Goal: Task Accomplishment & Management: Manage account settings

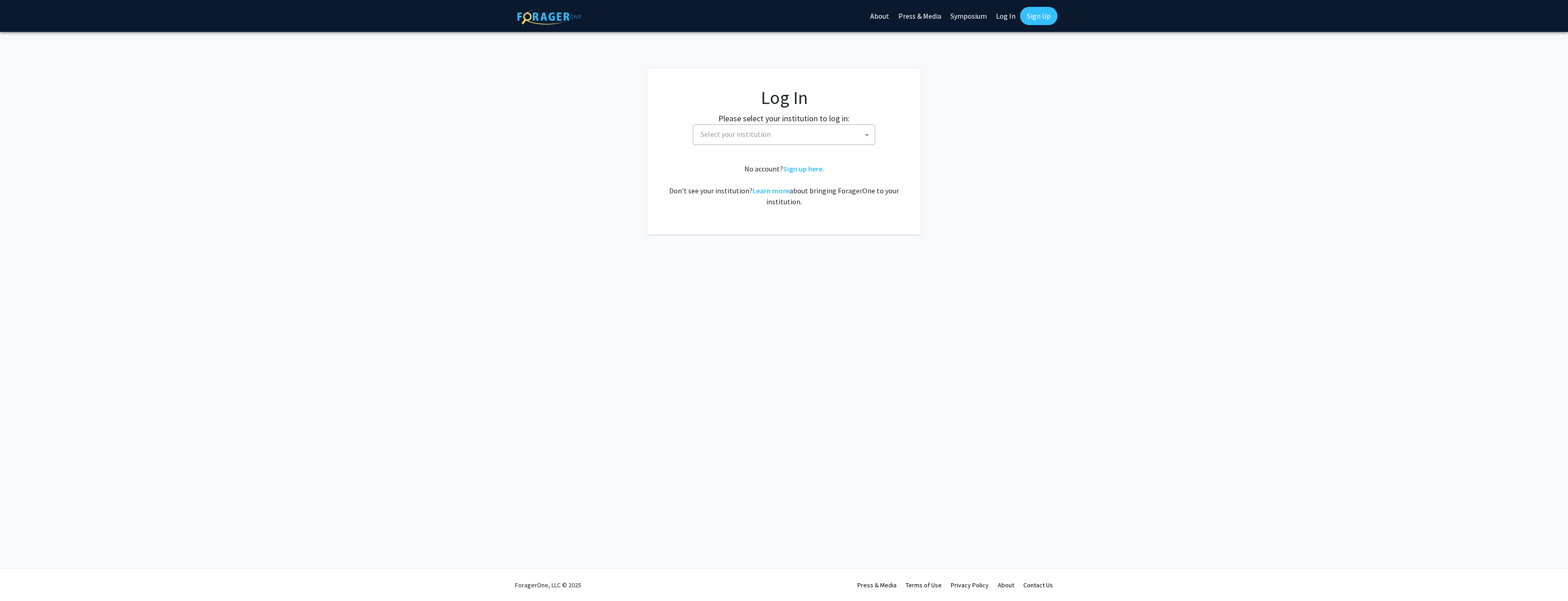
click at [759, 136] on span "Select your institution" at bounding box center [735, 134] width 70 height 9
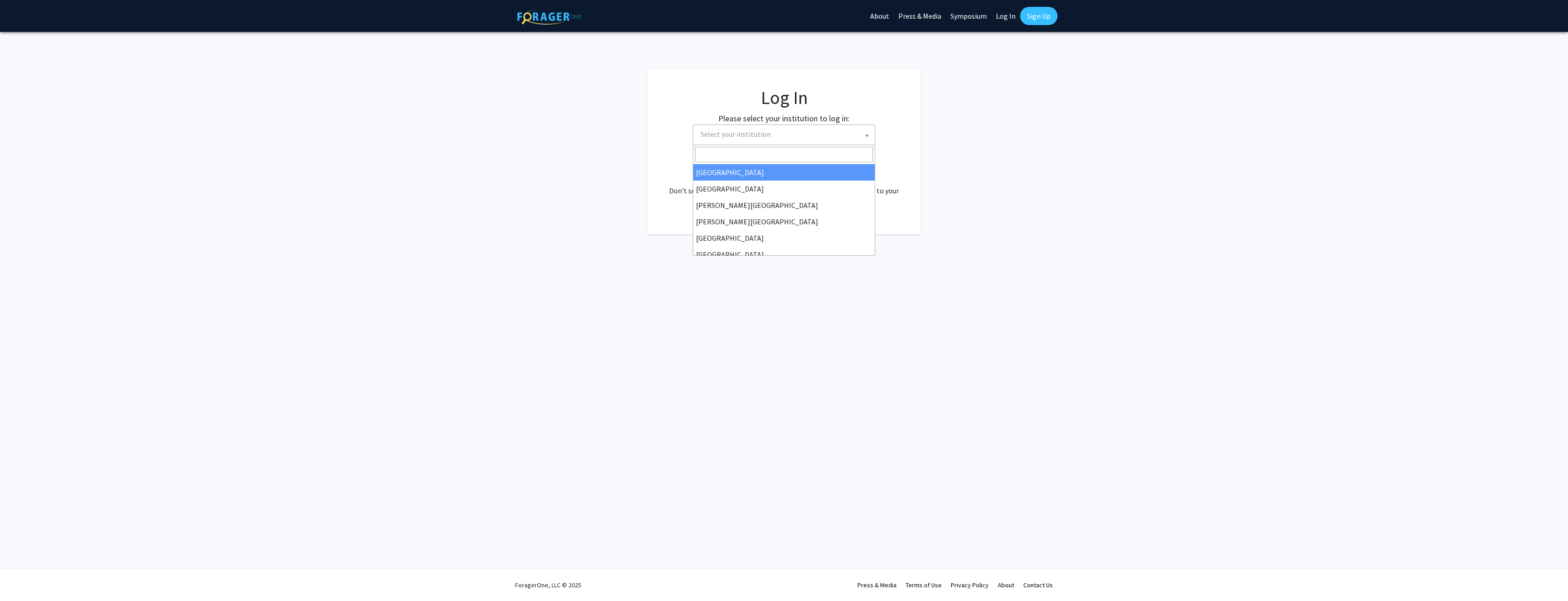
select select "34"
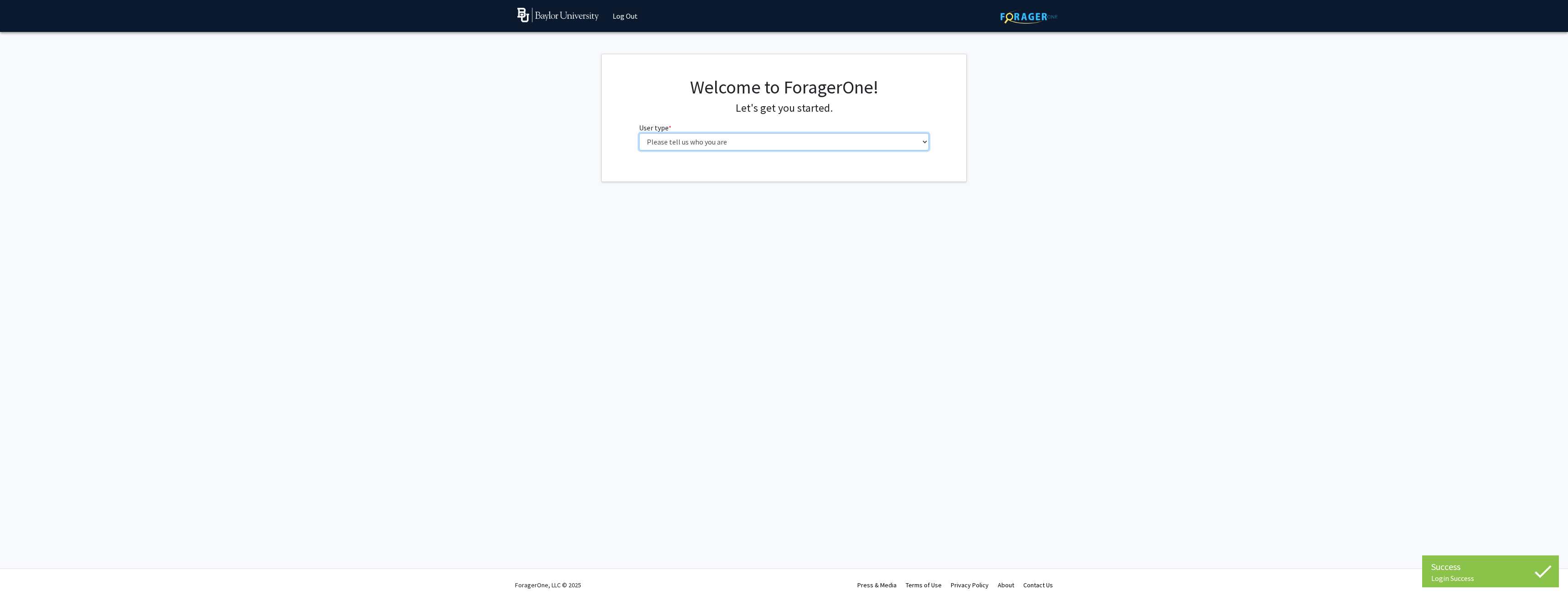
click at [686, 138] on select "Please tell us who you are Undergraduate Student Master's Student Doctoral Cand…" at bounding box center [785, 141] width 291 height 17
select select "1: undergrad"
click at [639, 133] on select "Please tell us who you are Undergraduate Student Master's Student Doctoral Cand…" at bounding box center [785, 141] width 291 height 17
click at [705, 173] on input "First Name * required" at bounding box center [785, 177] width 291 height 17
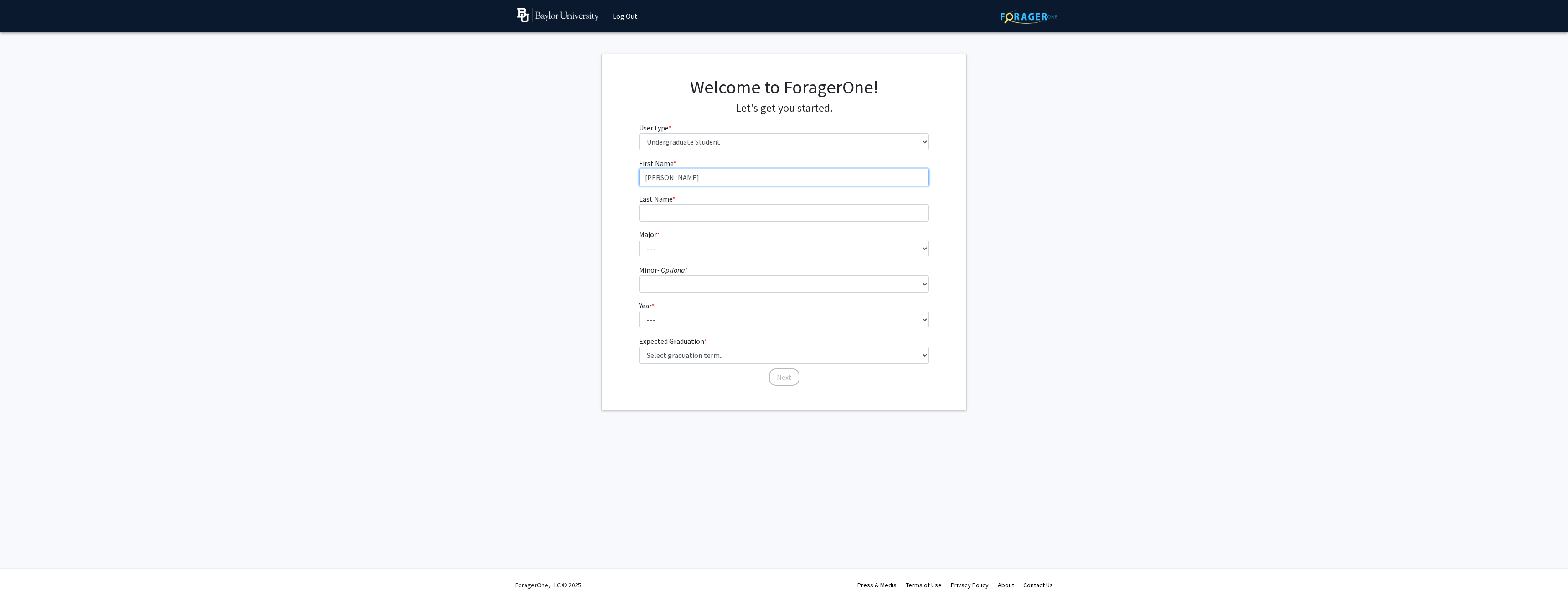
type input "[PERSON_NAME]"
click at [822, 210] on input "Last Name * required" at bounding box center [785, 212] width 291 height 17
type input "Chung"
click at [898, 246] on select "--- Accounting American Studies Anthropology Apparel Design & Product Developme…" at bounding box center [785, 248] width 291 height 17
select select "92: 2757"
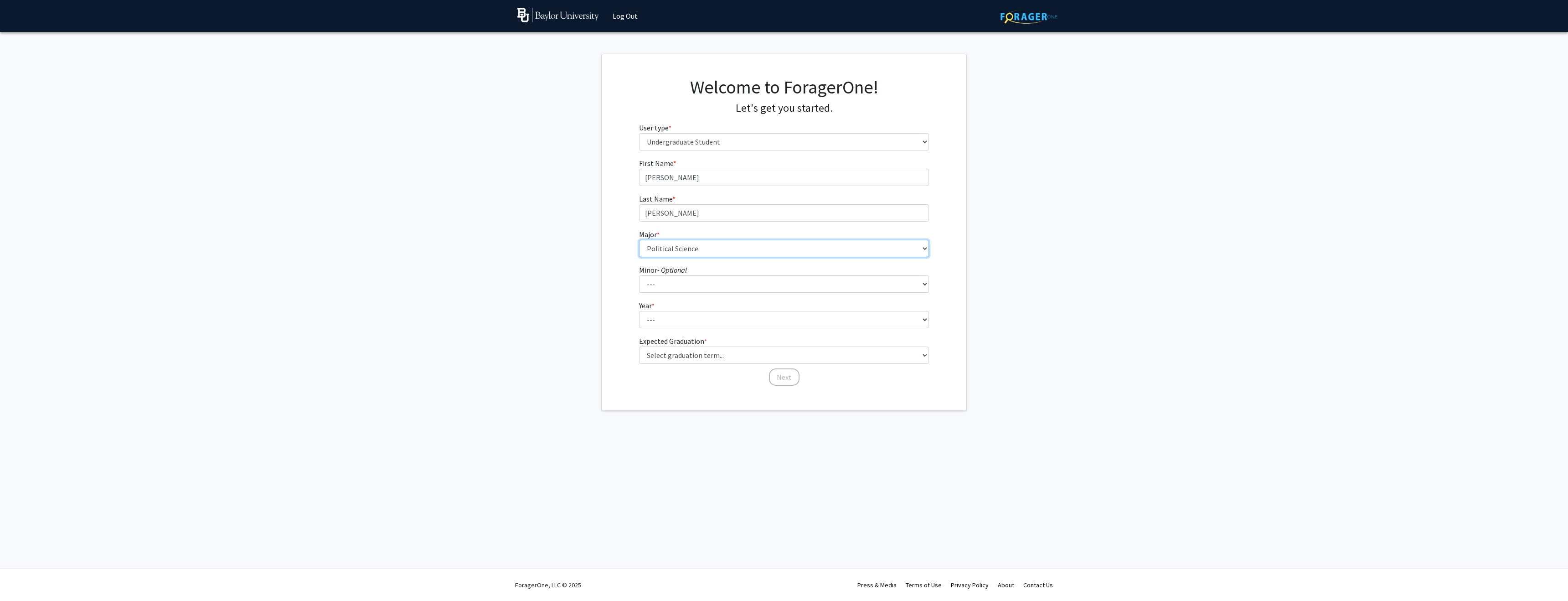
click at [639, 240] on select "--- Accounting American Studies Anthropology Apparel Design & Product Developme…" at bounding box center [785, 248] width 291 height 17
click at [713, 286] on select "--- Advertising American Sign Language American Studies Anthropology Apparel Me…" at bounding box center [785, 284] width 291 height 17
select select "50: 2113"
click at [639, 275] on select "--- Advertising American Sign Language American Studies Anthropology Apparel Me…" at bounding box center [785, 284] width 291 height 17
click at [696, 317] on select "--- First-year Sophomore Junior Senior Postbaccalaureate Certificate" at bounding box center [785, 319] width 291 height 17
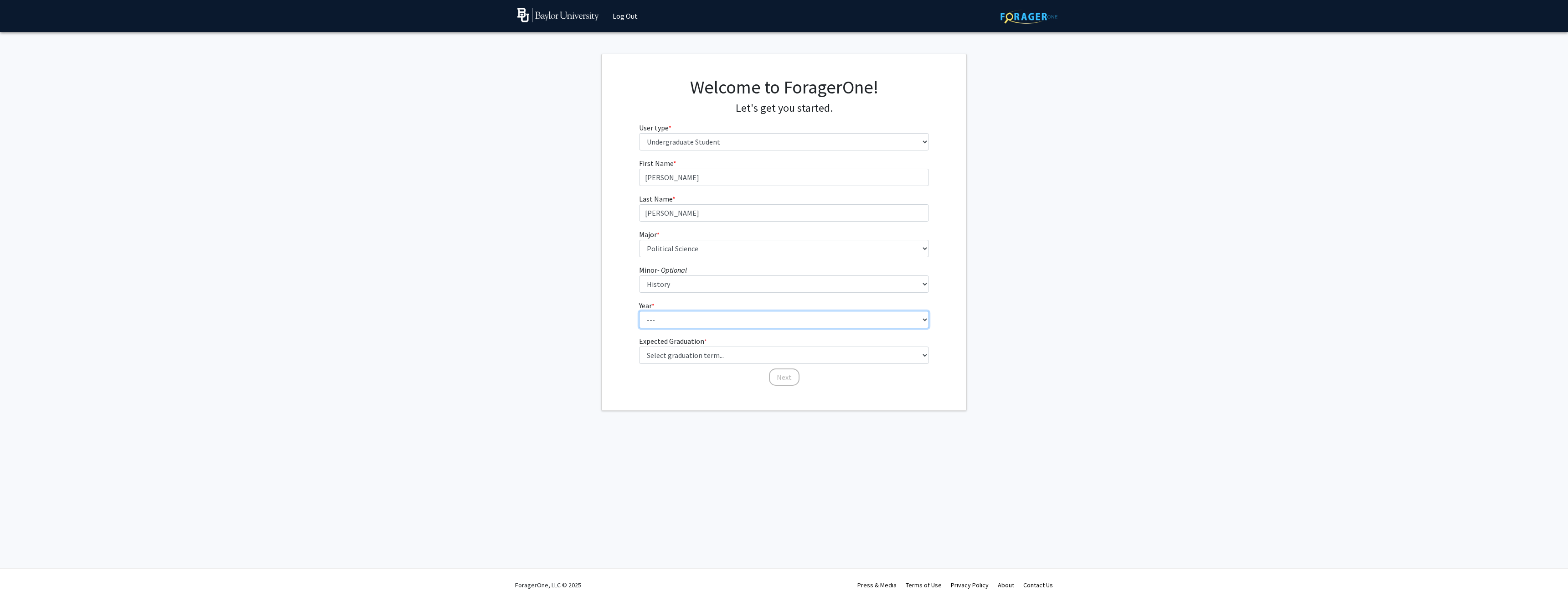
select select "3: junior"
click at [639, 311] on select "--- First-year Sophomore Junior Senior Postbaccalaureate Certificate" at bounding box center [785, 319] width 291 height 17
click at [681, 358] on select "Select graduation term... Spring 2025 Summer 2025 Fall 2025 Winter 2025 Spring …" at bounding box center [785, 355] width 291 height 17
select select "7: fall_2026"
click at [639, 347] on select "Select graduation term... Spring 2025 Summer 2025 Fall 2025 Winter 2025 Spring …" at bounding box center [785, 355] width 291 height 17
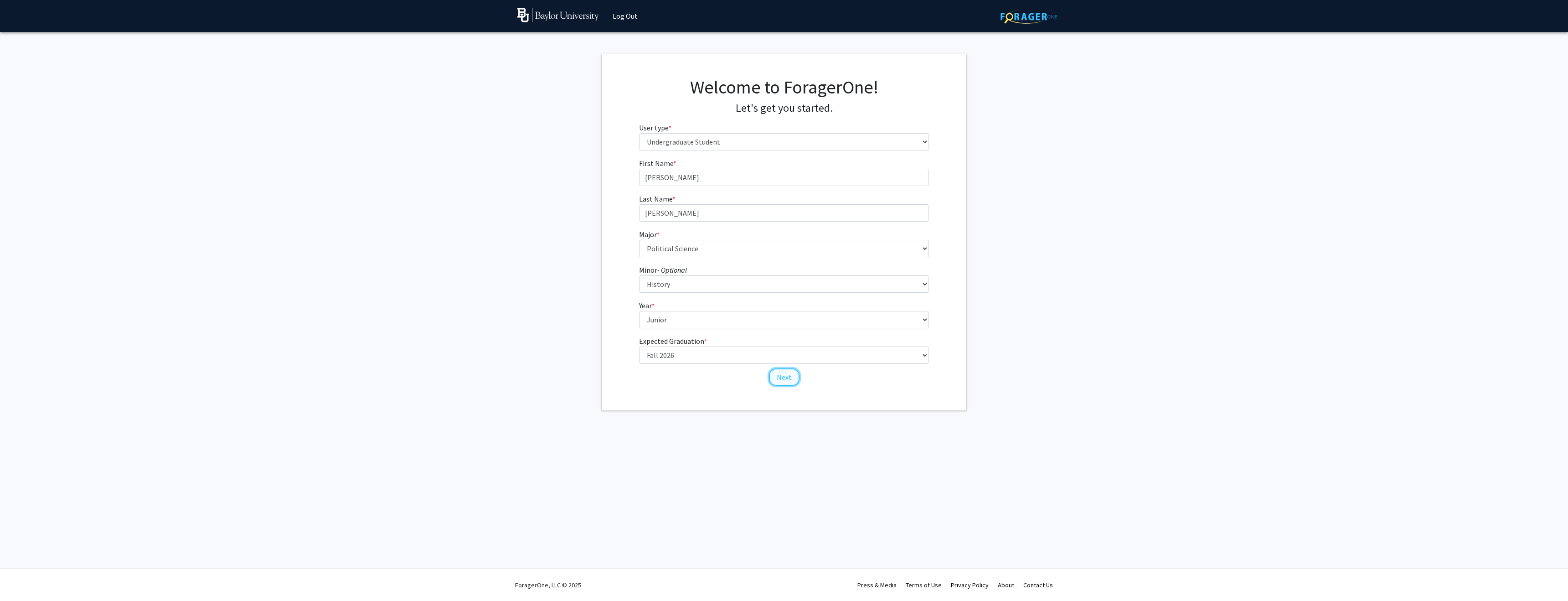
click at [785, 376] on button "Next" at bounding box center [784, 377] width 31 height 17
click at [700, 173] on select "Select an option Peer/student recommendation Faculty/staff recommendation Unive…" at bounding box center [785, 177] width 291 height 17
click at [639, 169] on select "Select an option Peer/student recommendation Faculty/staff recommendation Unive…" at bounding box center [785, 177] width 291 height 17
click at [711, 181] on select "Select an option Peer/student recommendation Faculty/staff recommendation Unive…" at bounding box center [785, 177] width 291 height 17
select select "4: university_email"
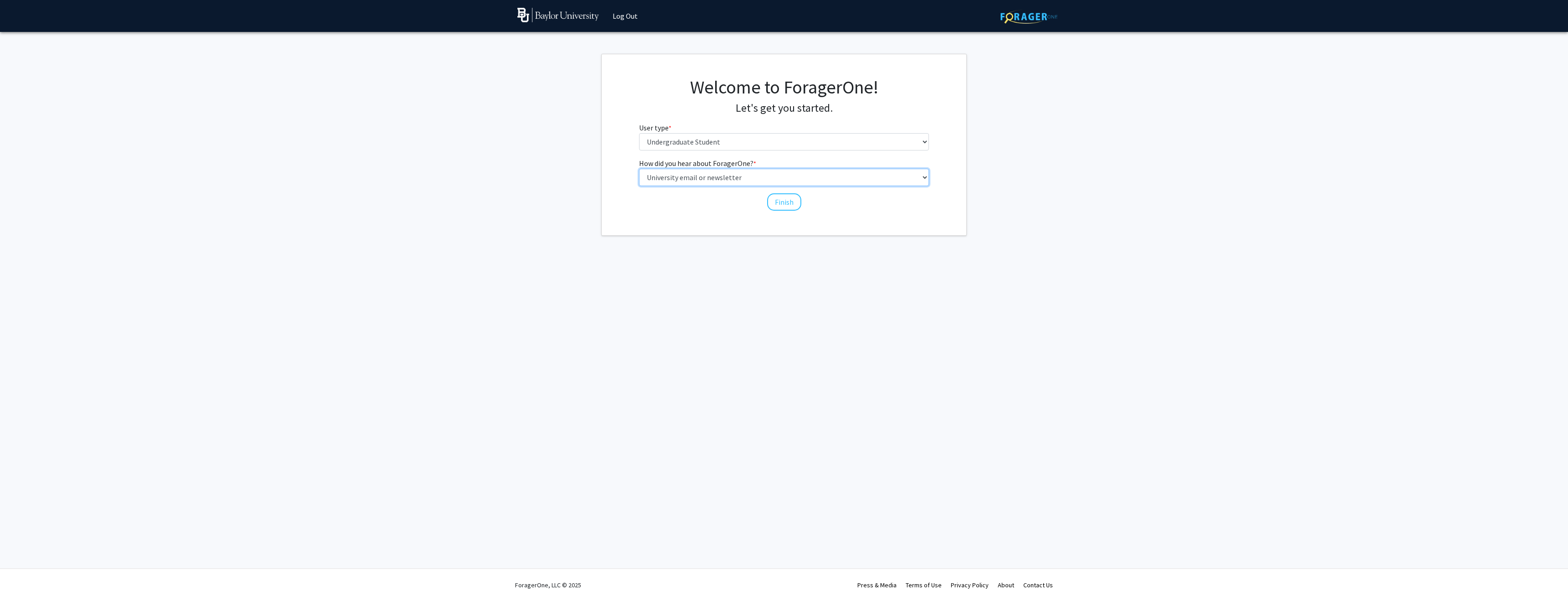
click at [639, 169] on select "Select an option Peer/student recommendation Faculty/staff recommendation Unive…" at bounding box center [785, 177] width 291 height 17
click at [773, 201] on button "Finish" at bounding box center [785, 201] width 34 height 17
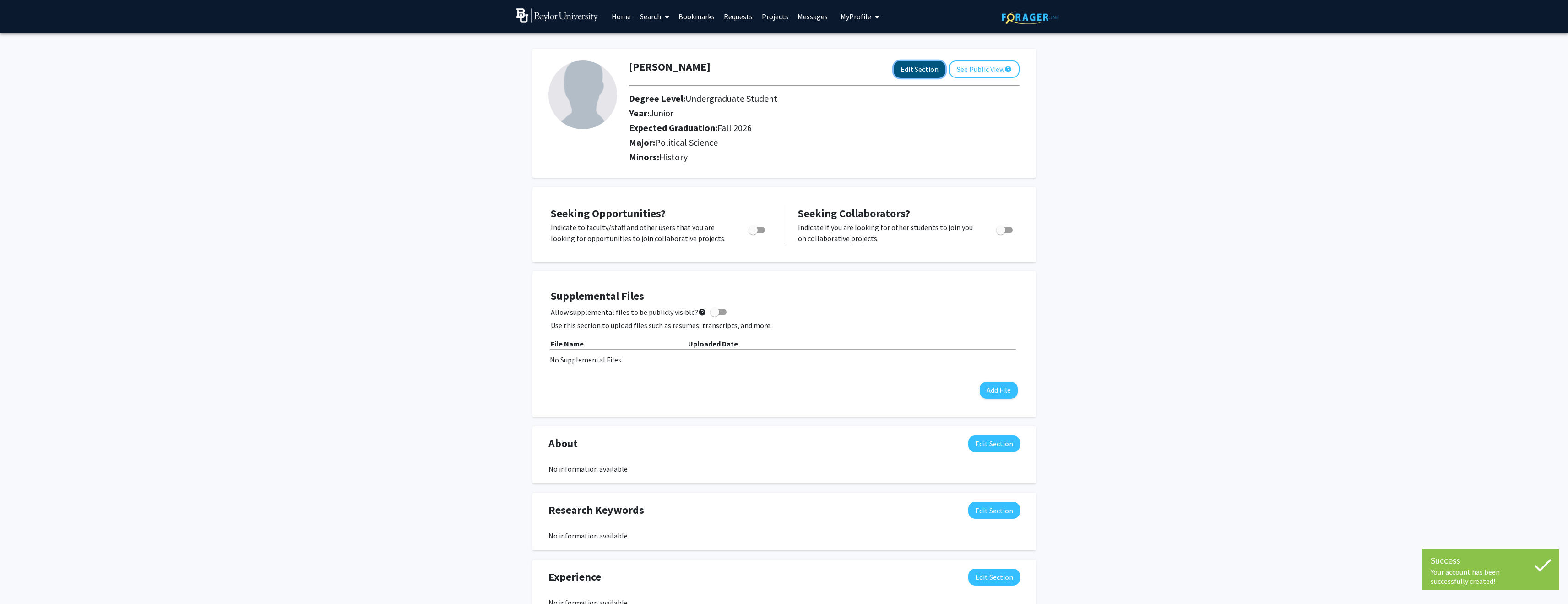
click at [942, 65] on button "Edit Section" at bounding box center [920, 69] width 52 height 17
select select "junior"
select select "35: fall_2026"
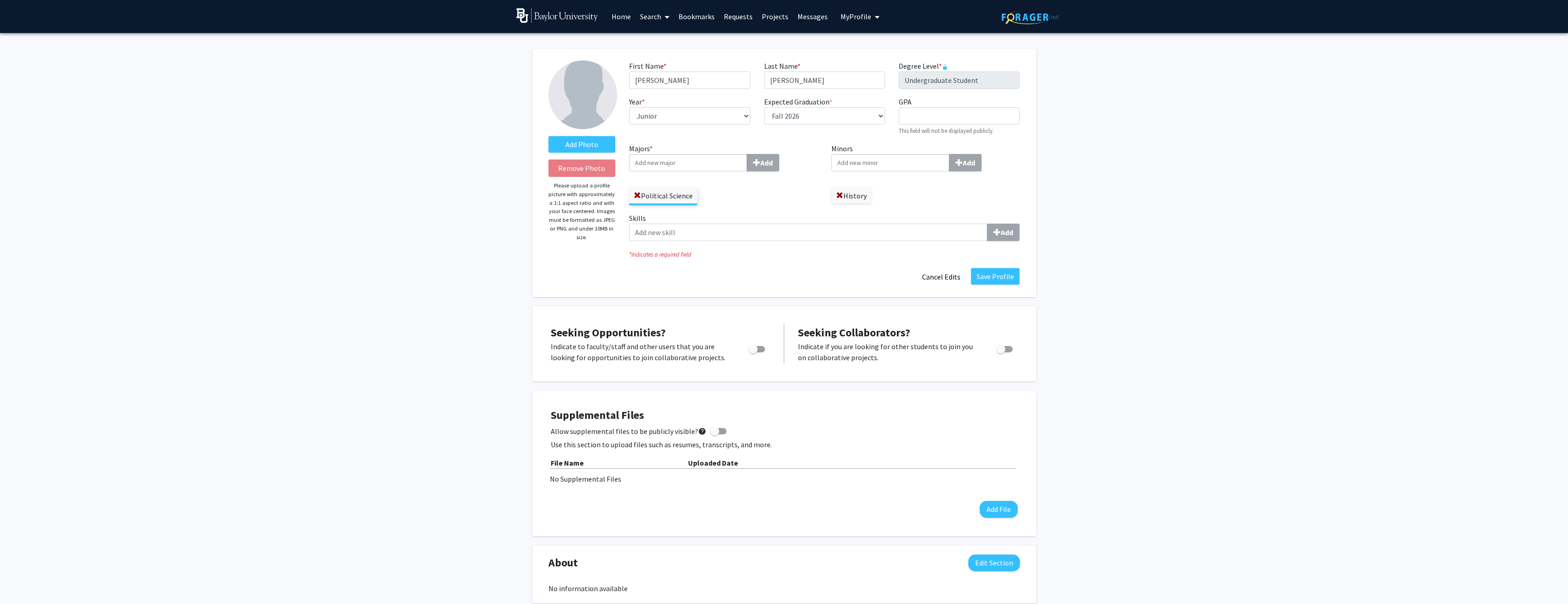
click at [719, 163] on input "Majors * Add" at bounding box center [688, 163] width 118 height 17
type input "Stati"
click at [722, 183] on div "Stati stics" at bounding box center [688, 180] width 107 height 11
click at [722, 171] on input "Stati" at bounding box center [688, 163] width 118 height 17
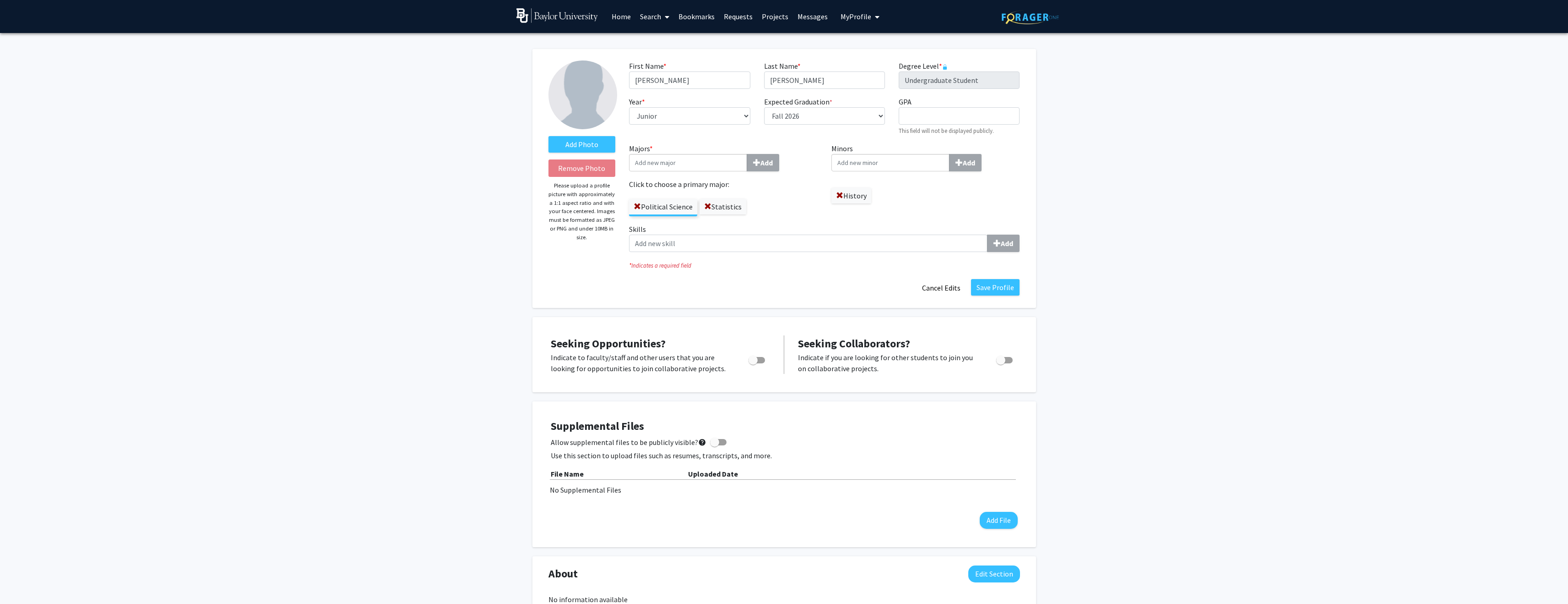
click at [656, 207] on label "Political Science" at bounding box center [663, 207] width 68 height 16
click at [0, 0] on input "Political Science" at bounding box center [0, 0] width 0 height 0
click at [726, 209] on label "Statistics" at bounding box center [723, 207] width 47 height 16
click at [0, 0] on input "Statistics" at bounding box center [0, 0] width 0 height 0
click at [990, 292] on button "Save Profile" at bounding box center [995, 287] width 49 height 17
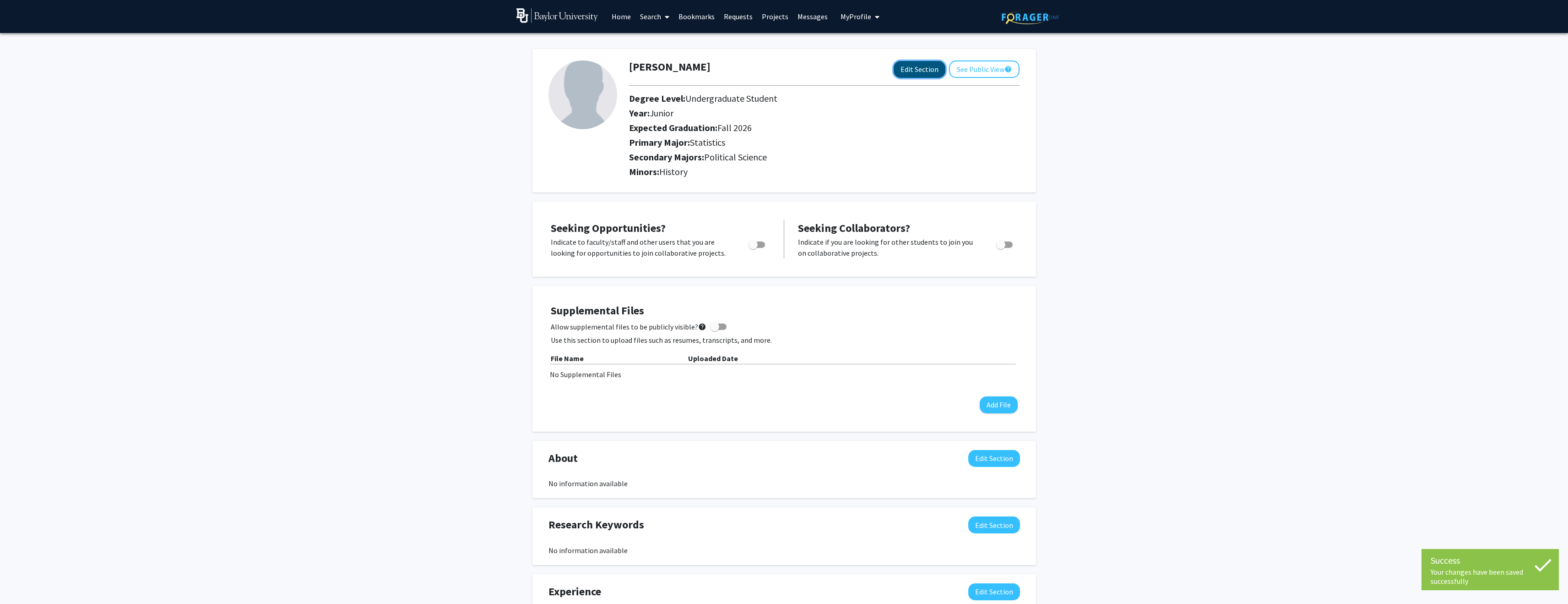
click at [909, 73] on button "Edit Section" at bounding box center [920, 69] width 52 height 17
select select "junior"
select select "35: fall_2026"
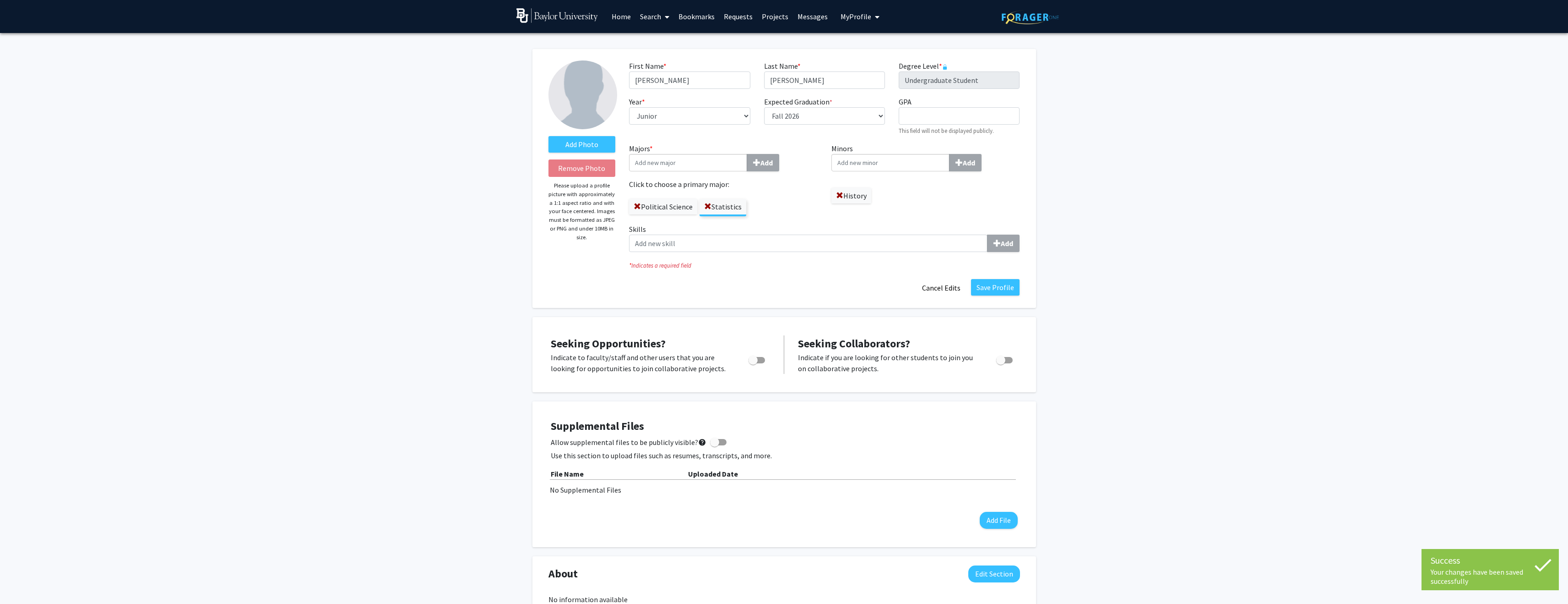
click at [673, 209] on label "Political Science" at bounding box center [663, 207] width 68 height 16
click at [0, 0] on input "Political Science" at bounding box center [0, 0] width 0 height 0
click at [1010, 281] on button "Save Profile" at bounding box center [995, 287] width 49 height 17
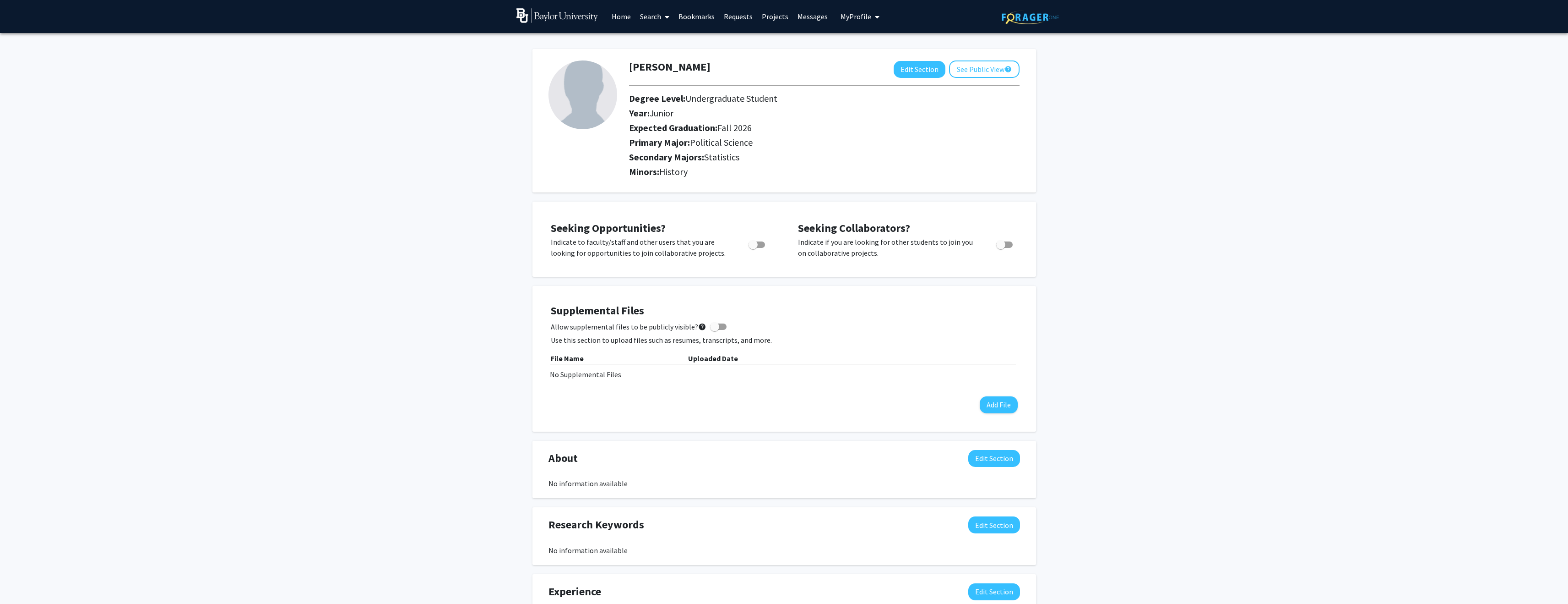
click at [778, 18] on link "Projects" at bounding box center [775, 17] width 36 height 32
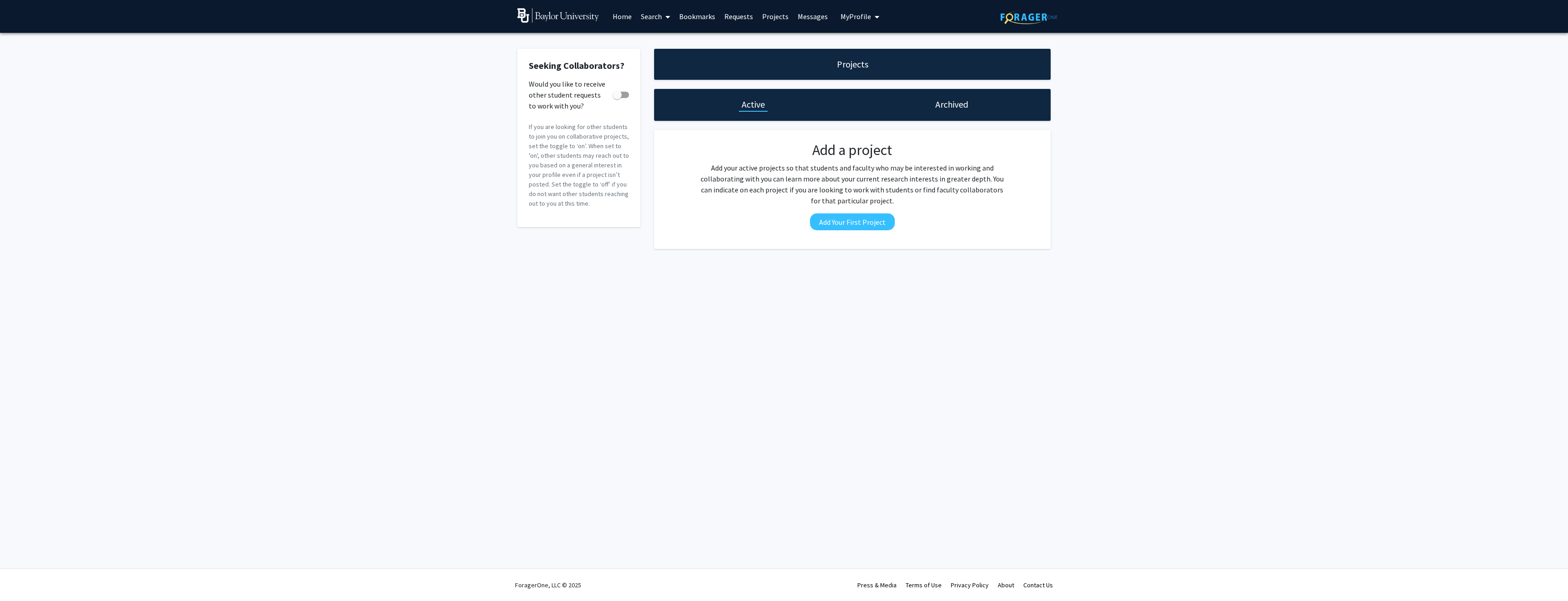
click at [649, 19] on link "Search" at bounding box center [656, 16] width 38 height 32
click at [661, 35] on span "Faculty/Staff" at bounding box center [670, 42] width 67 height 19
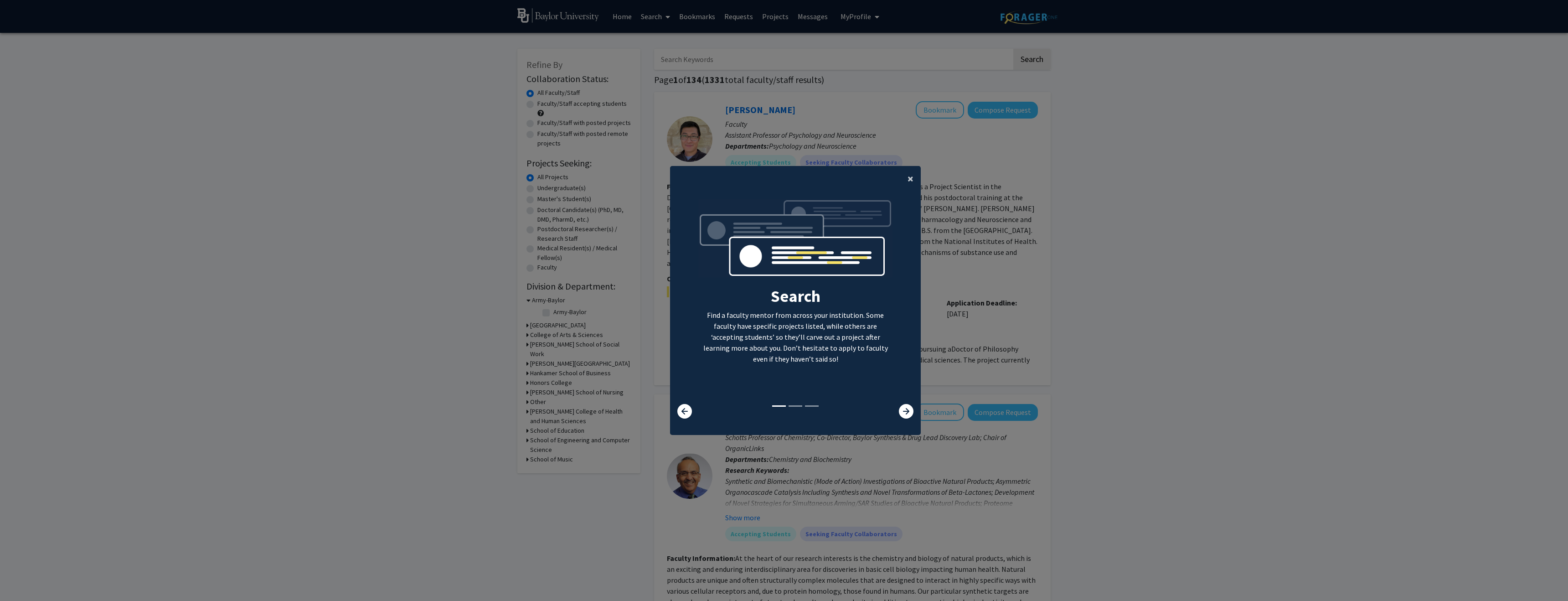
click at [903, 180] on button "×" at bounding box center [911, 178] width 21 height 25
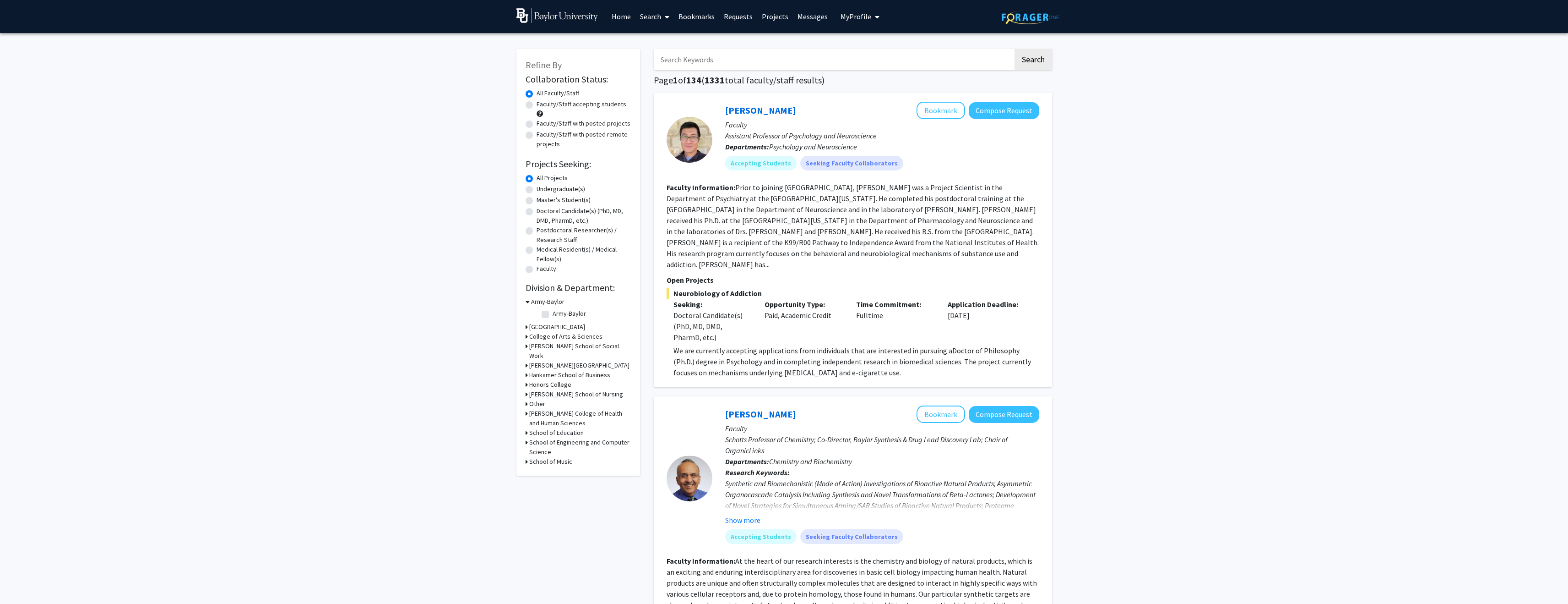
click at [537, 188] on label "Undergraduate(s)" at bounding box center [561, 189] width 49 height 10
click at [537, 188] on input "Undergraduate(s)" at bounding box center [540, 187] width 6 height 6
radio input "true"
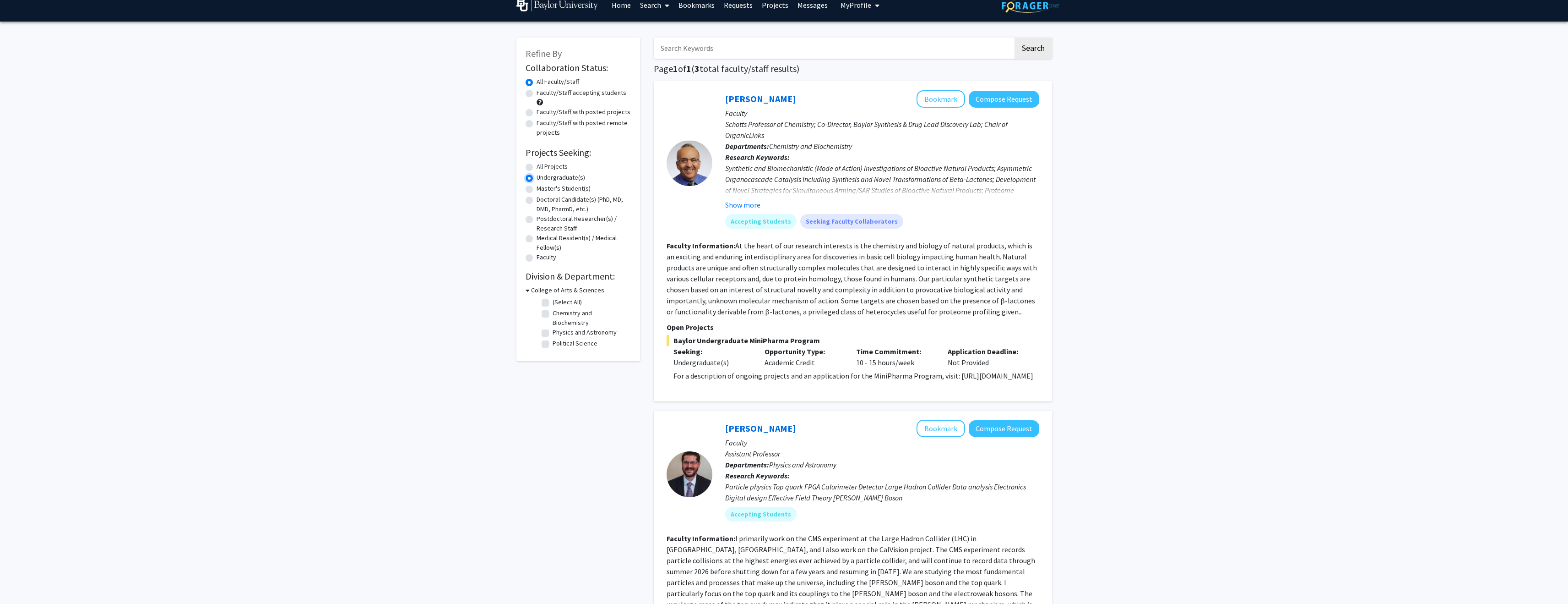
scroll to position [45, 0]
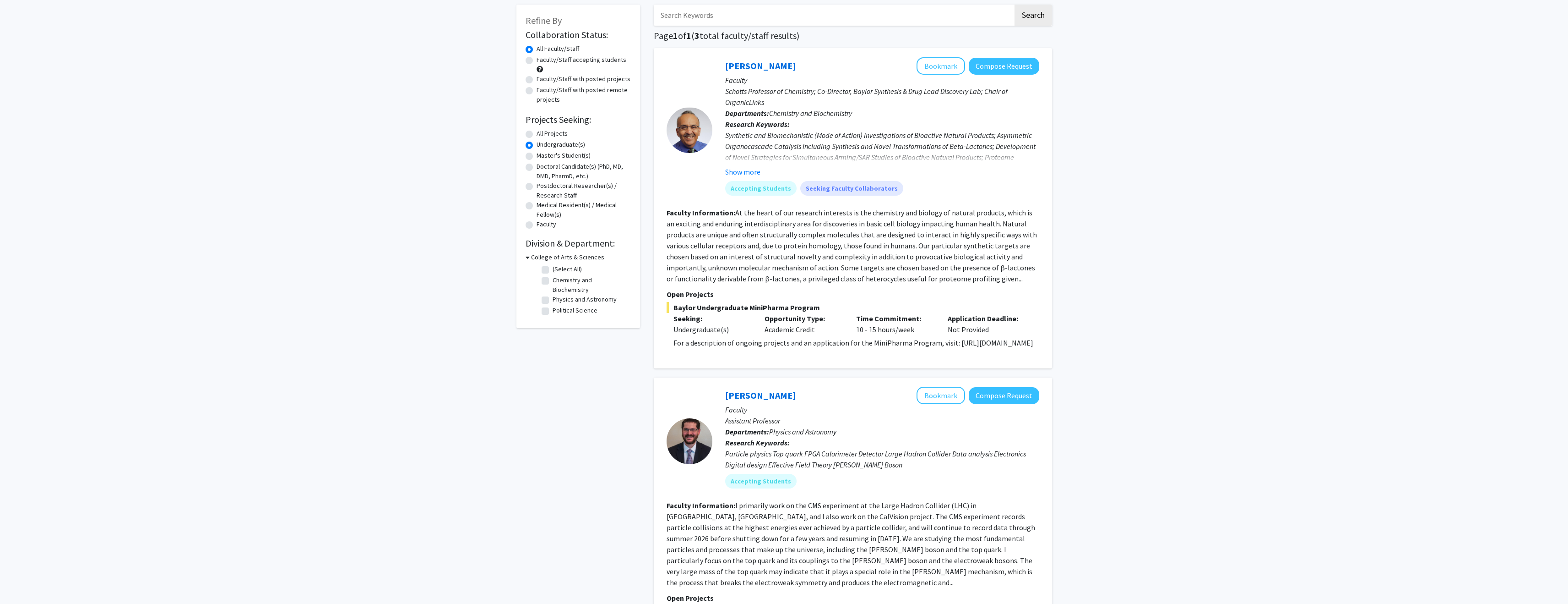
click at [553, 306] on label "Political Science" at bounding box center [575, 311] width 45 height 10
click at [553, 306] on input "Political Science" at bounding box center [555, 309] width 6 height 6
checkbox input "true"
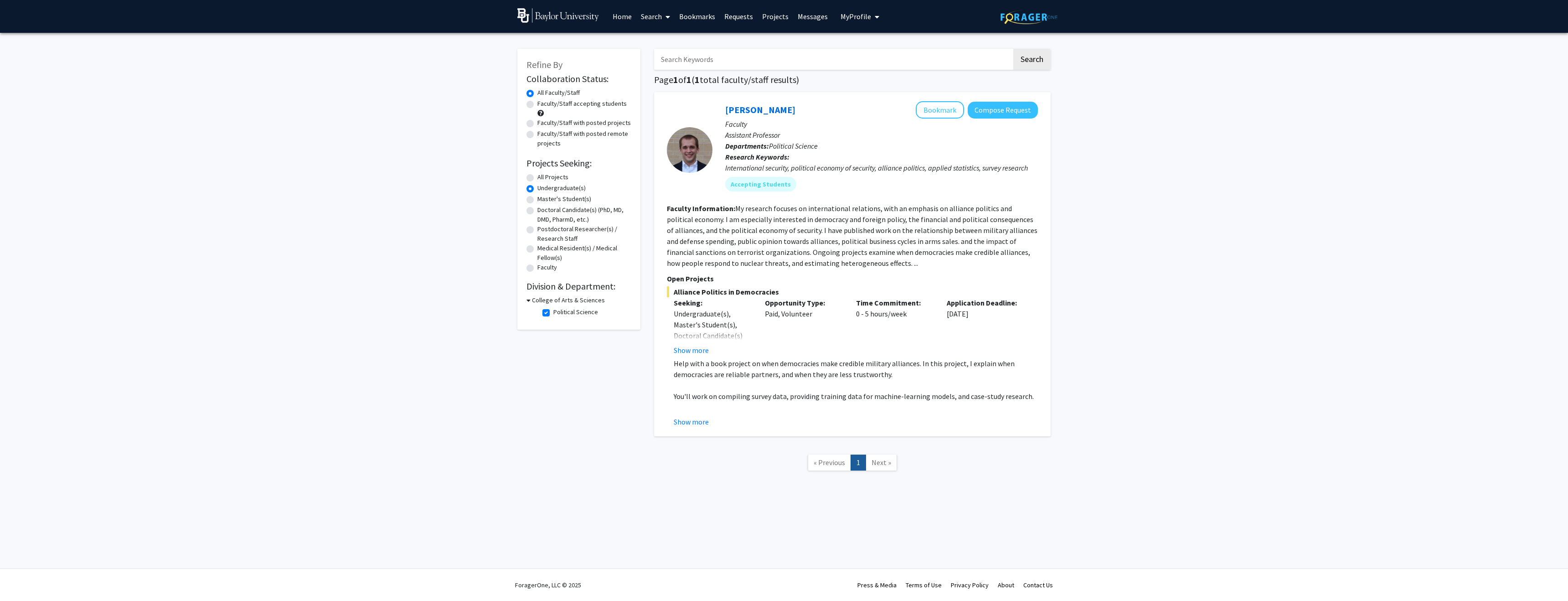
click at [554, 311] on label "Political Science" at bounding box center [576, 312] width 45 height 10
click at [554, 311] on input "Political Science" at bounding box center [556, 310] width 6 height 6
checkbox input "false"
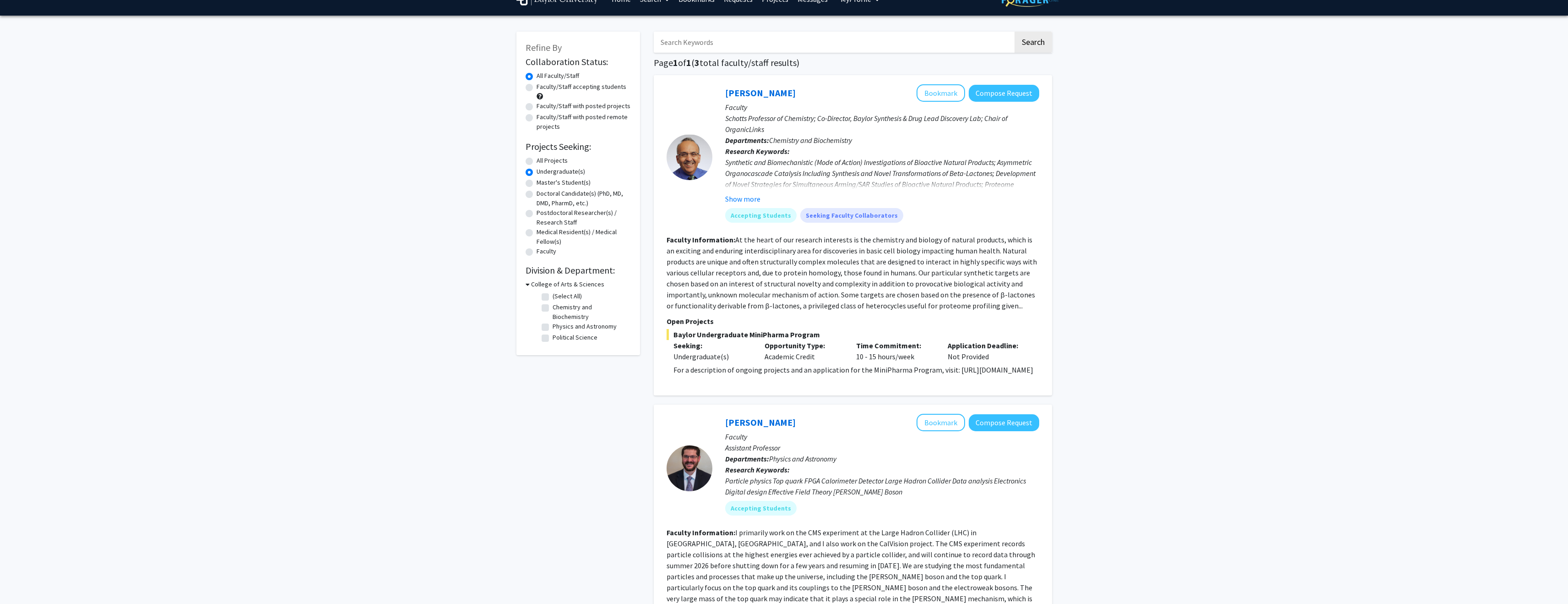
scroll to position [6, 0]
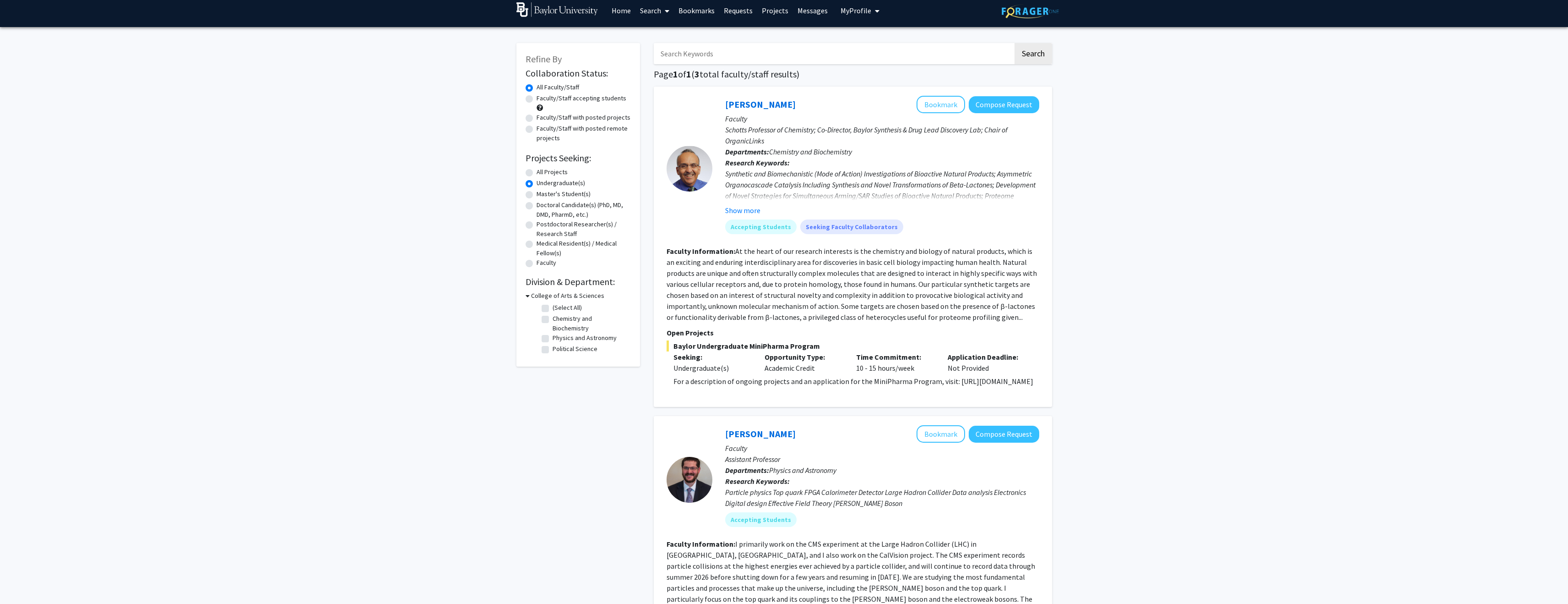
click at [553, 344] on label "Political Science" at bounding box center [575, 349] width 45 height 10
click at [553, 344] on input "Political Science" at bounding box center [555, 347] width 6 height 6
checkbox input "true"
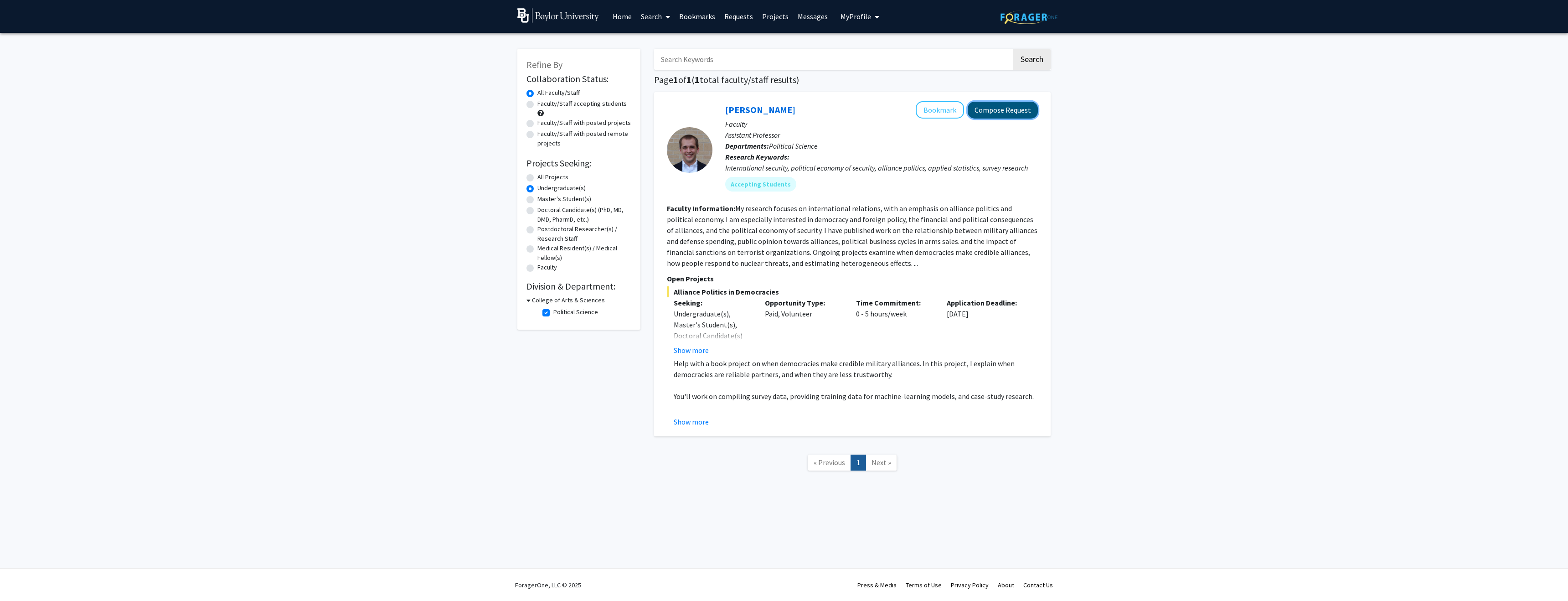
click at [988, 104] on button "Compose Request" at bounding box center [1003, 110] width 70 height 17
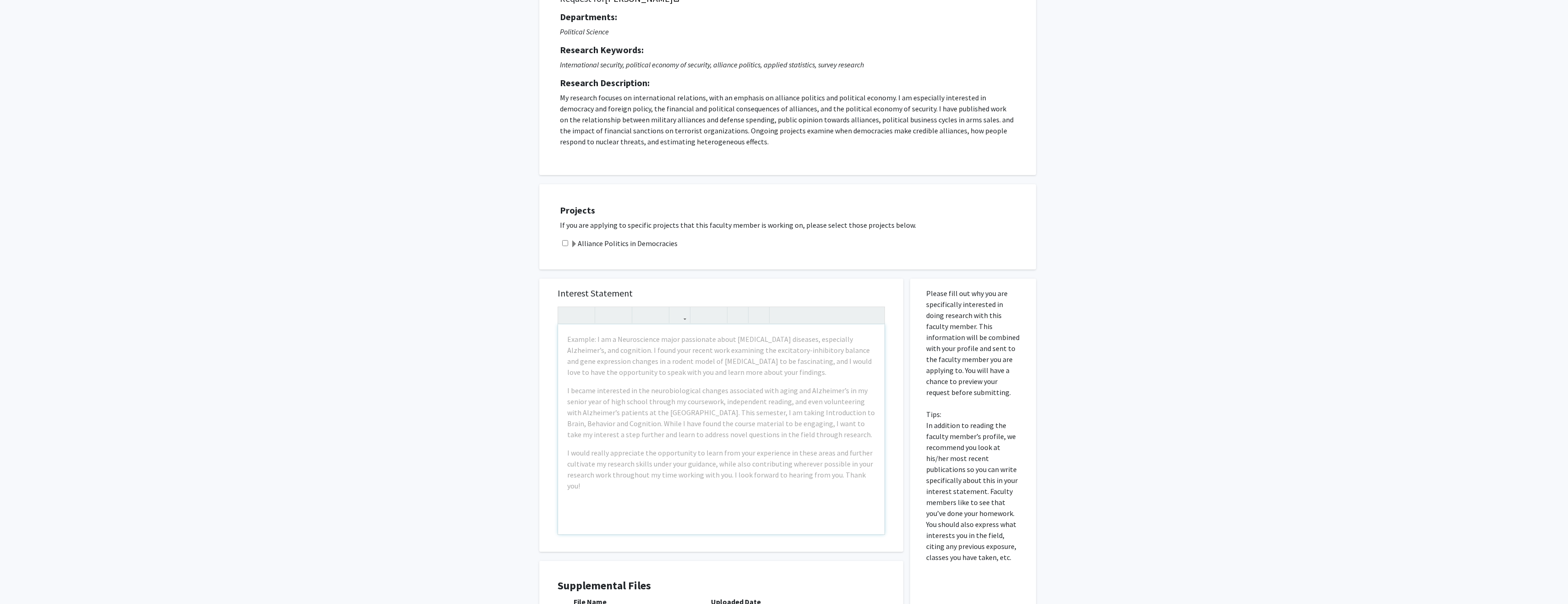
scroll to position [213, 0]
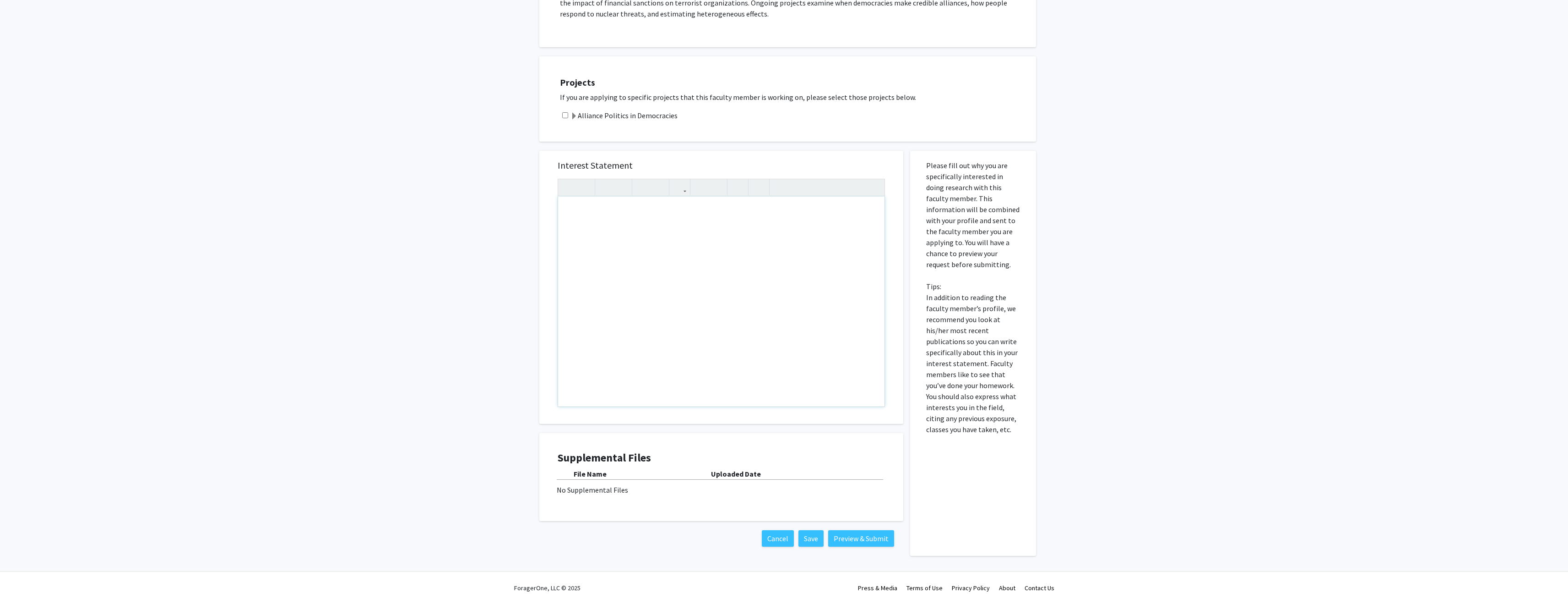
click at [1161, 322] on div "All Requests Request for Joshua Alley Request for Joshua Alley Departments: Pol…" at bounding box center [784, 198] width 1568 height 756
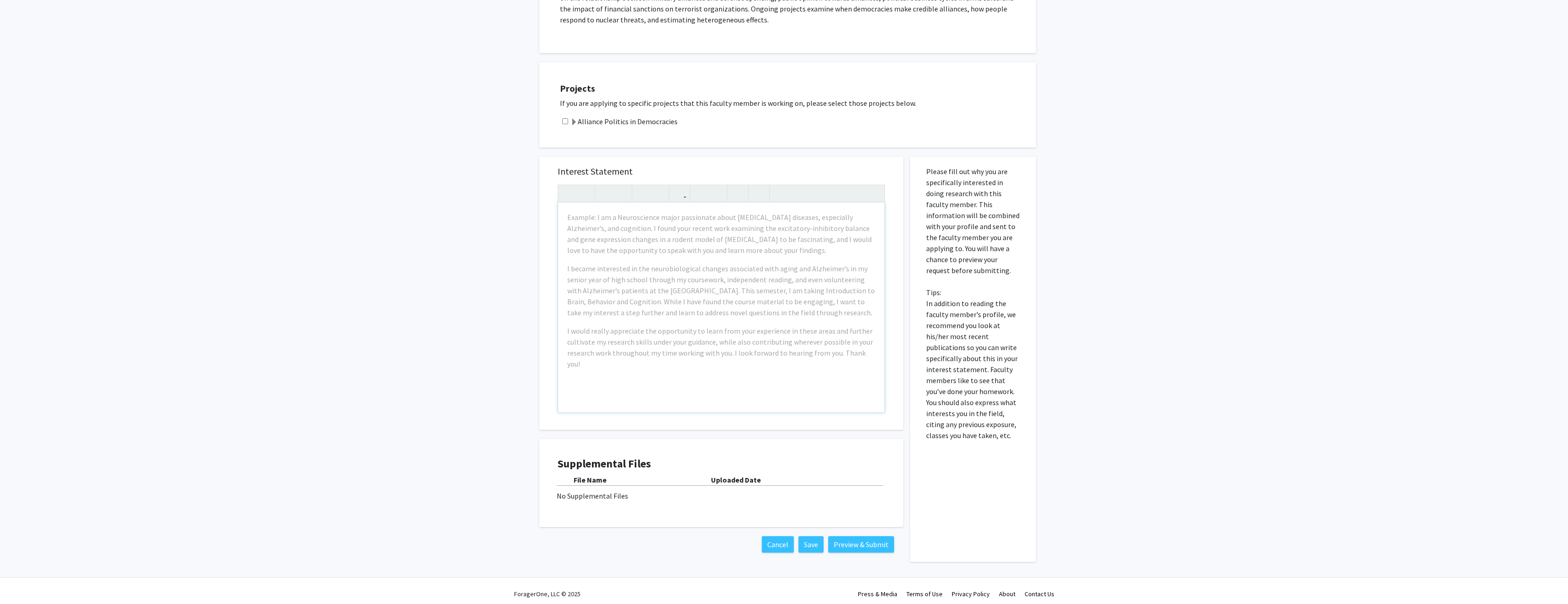
scroll to position [196, 0]
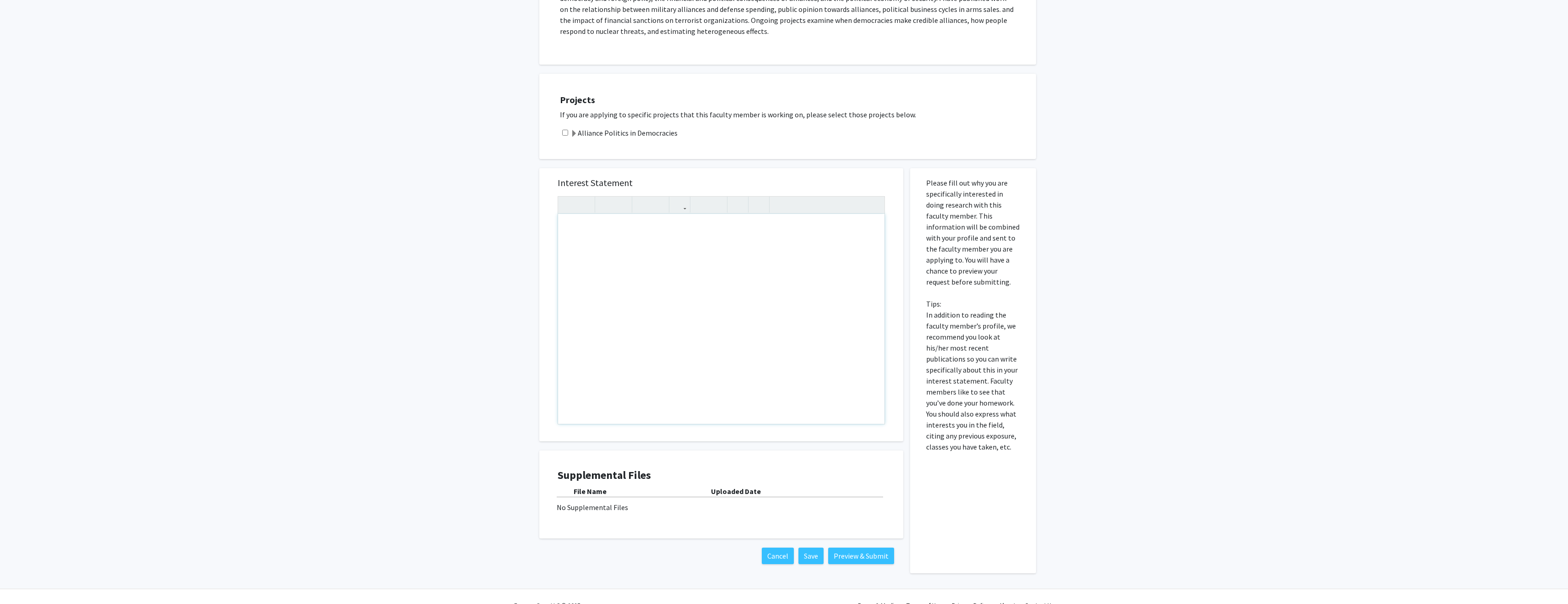
click at [1163, 350] on div "All Requests Request for Joshua Alley Request for Joshua Alley Departments: Pol…" at bounding box center [784, 216] width 1568 height 756
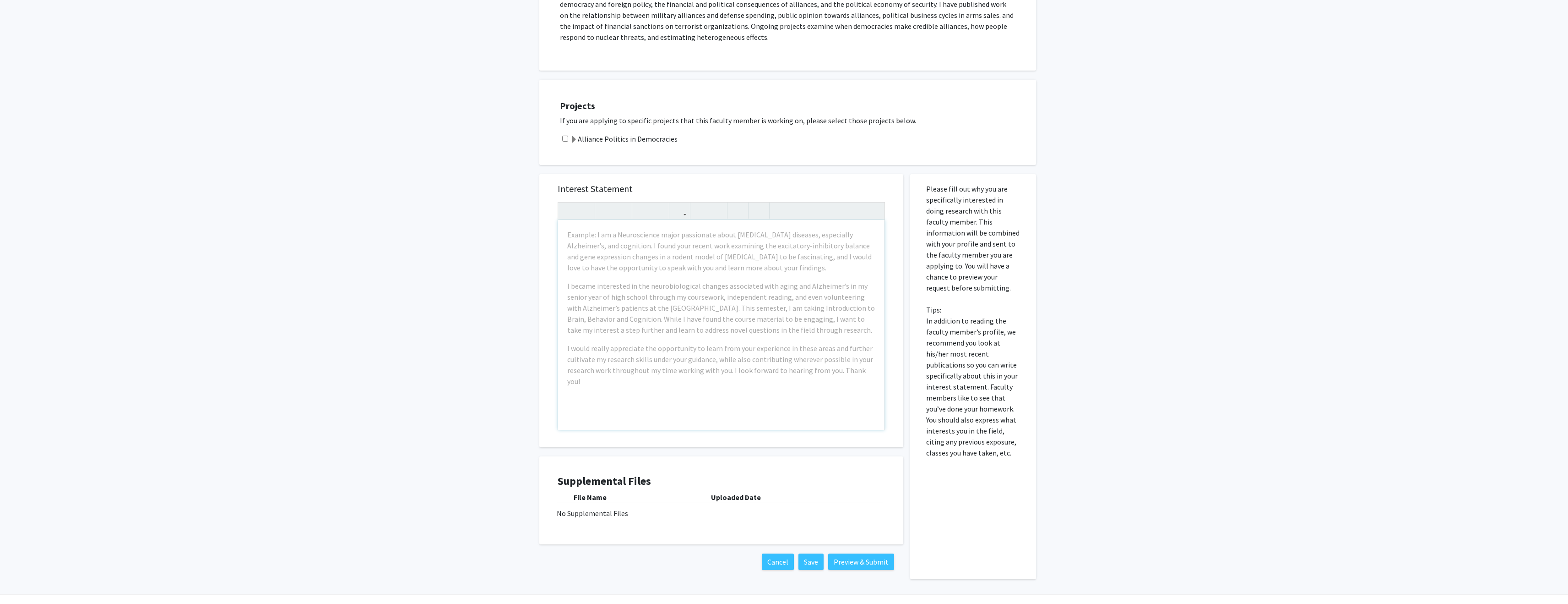
scroll to position [178, 0]
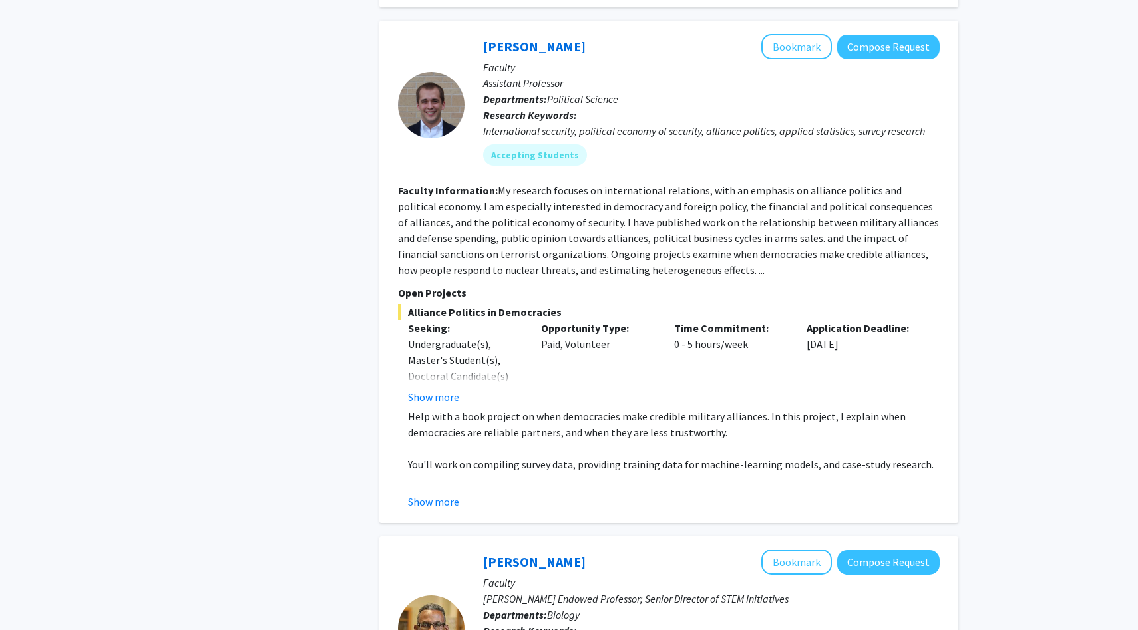
scroll to position [1504, 0]
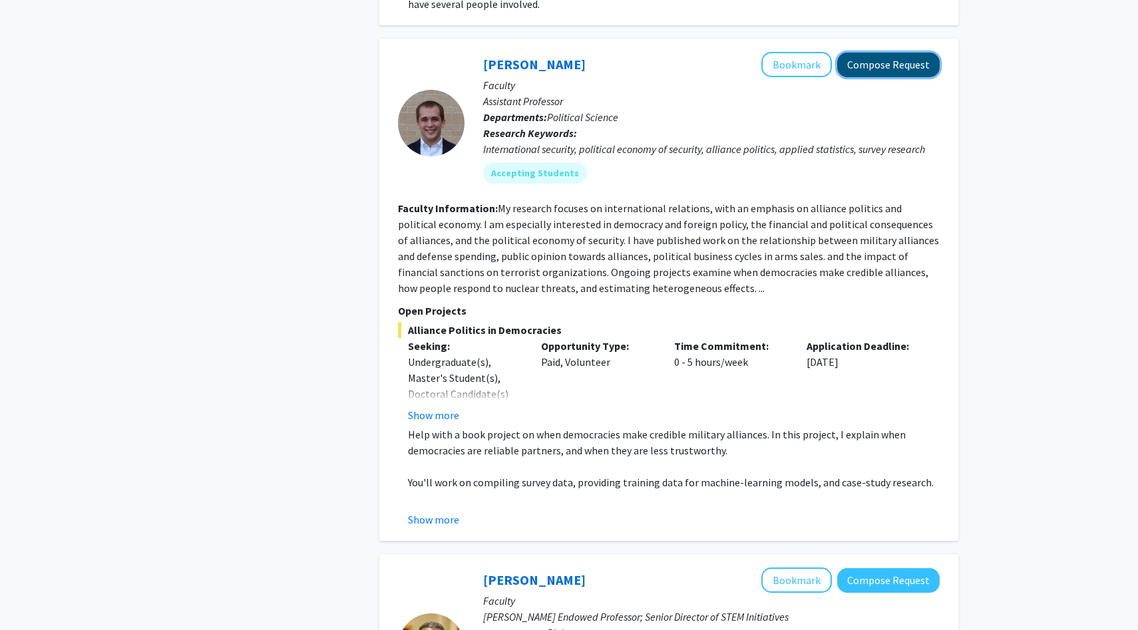
click at [907, 53] on button "Compose Request" at bounding box center [888, 65] width 102 height 25
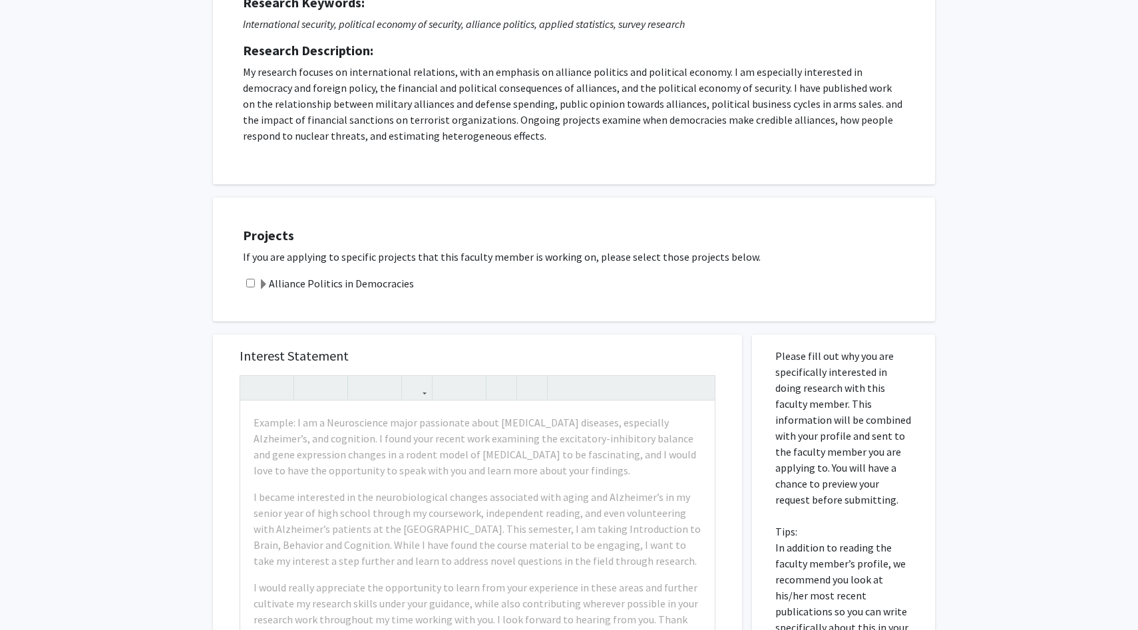
scroll to position [556, 0]
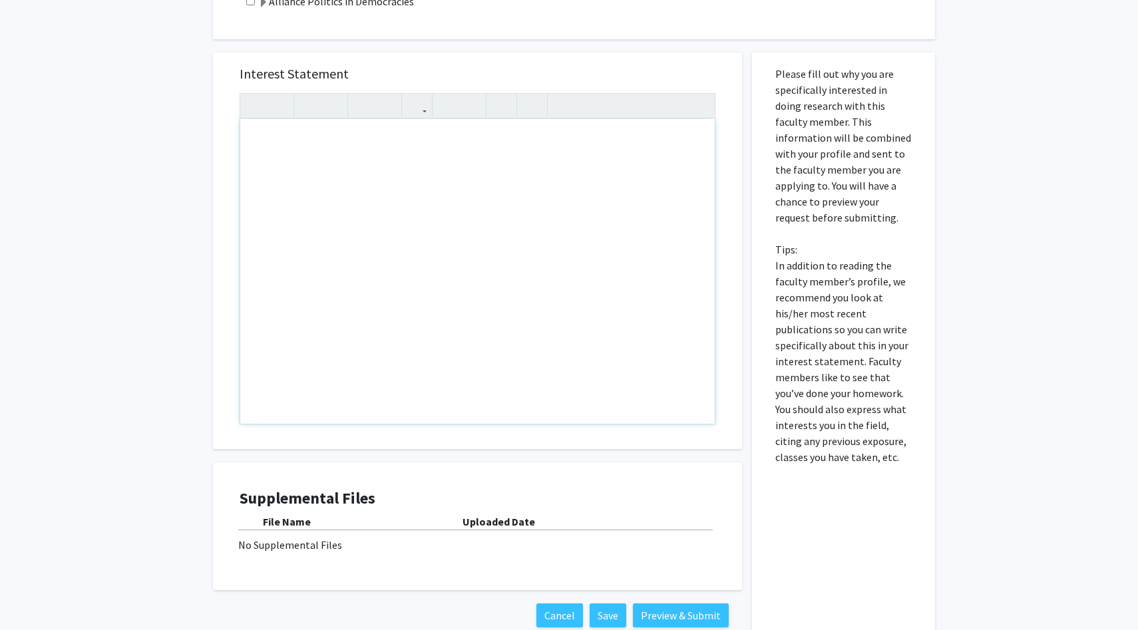
click at [530, 243] on div "Note to users with screen readers: Please press Alt+0 or Option+0 to deactivate…" at bounding box center [477, 271] width 474 height 305
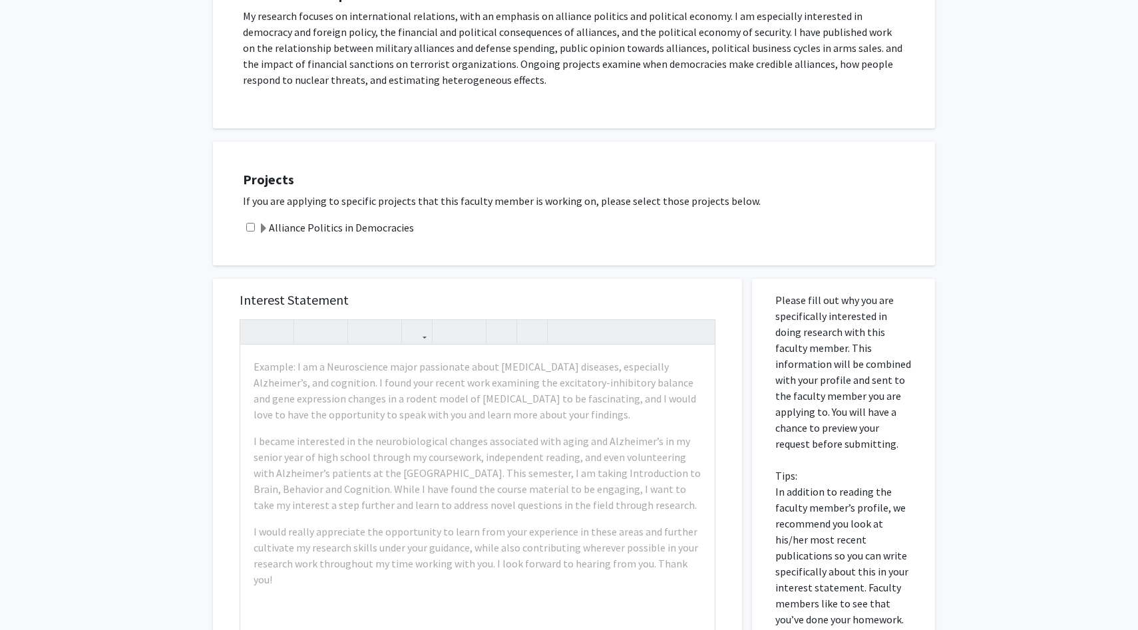
scroll to position [367, 0]
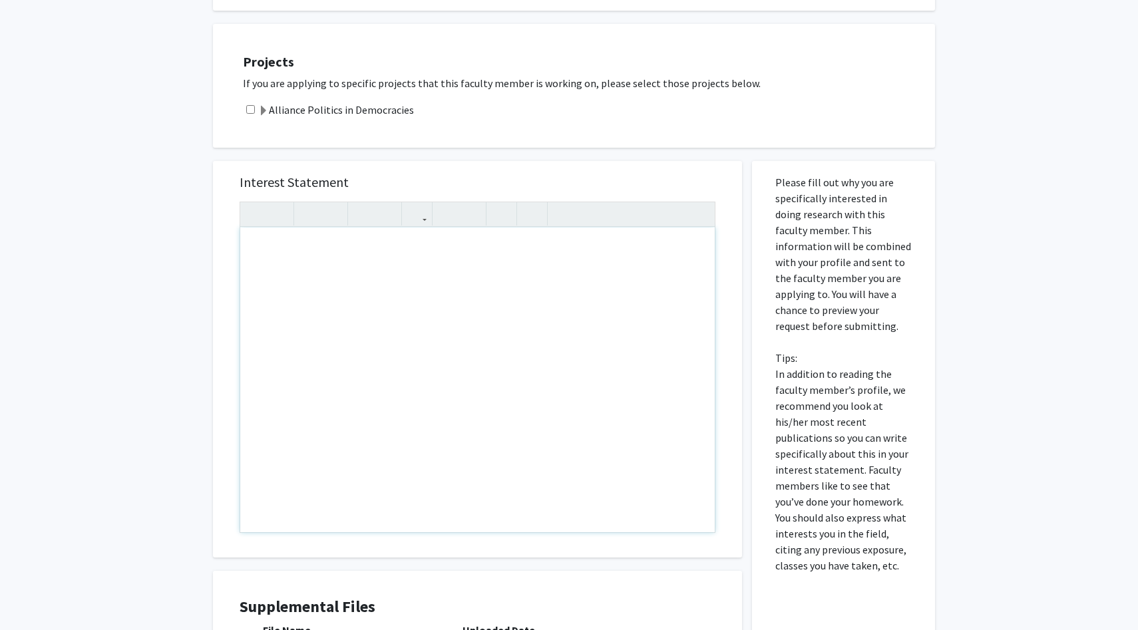
click at [430, 281] on div "Note to users with screen readers: Please press Alt+0 or Option+0 to deactivate…" at bounding box center [477, 380] width 474 height 305
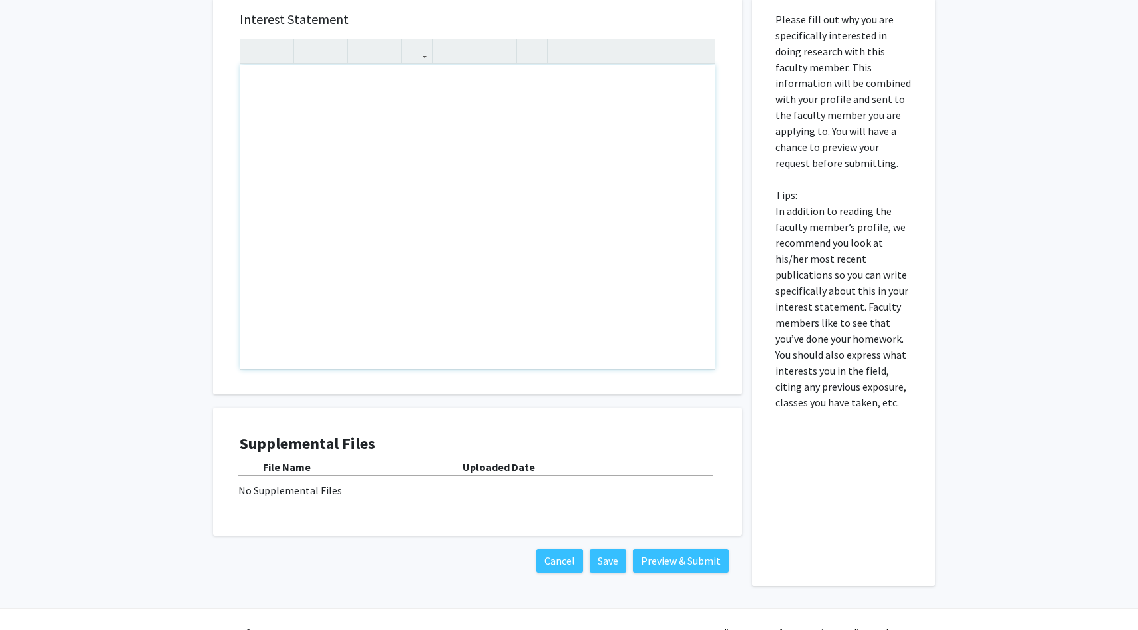
scroll to position [556, 0]
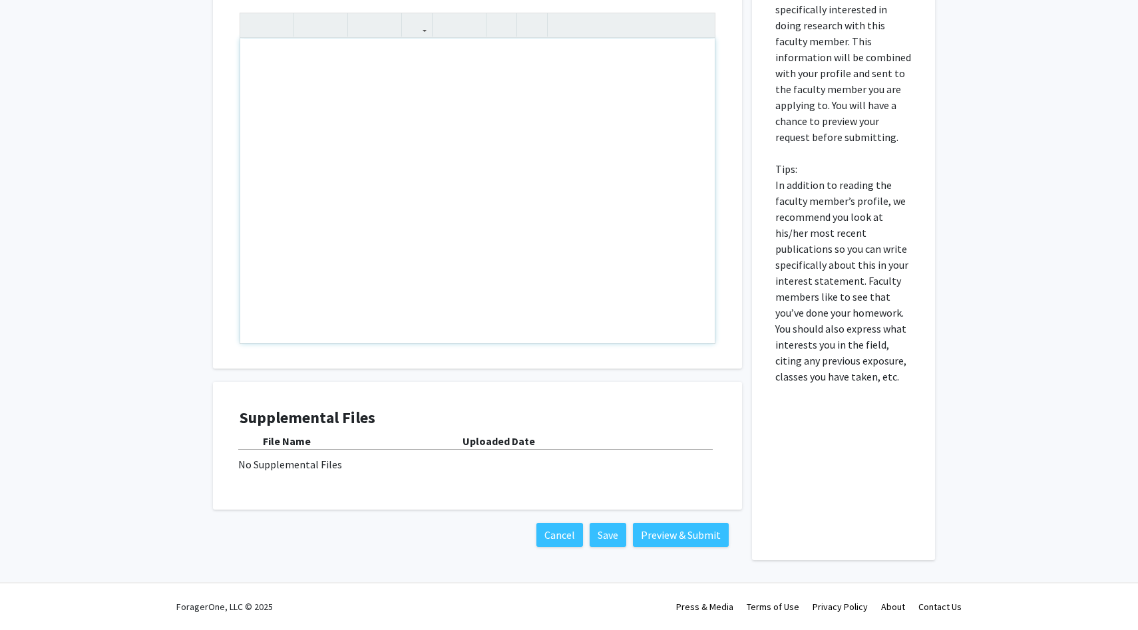
click at [358, 203] on div "Note to users with screen readers: Please press Alt+0 or Option+0 to deactivate…" at bounding box center [477, 191] width 474 height 305
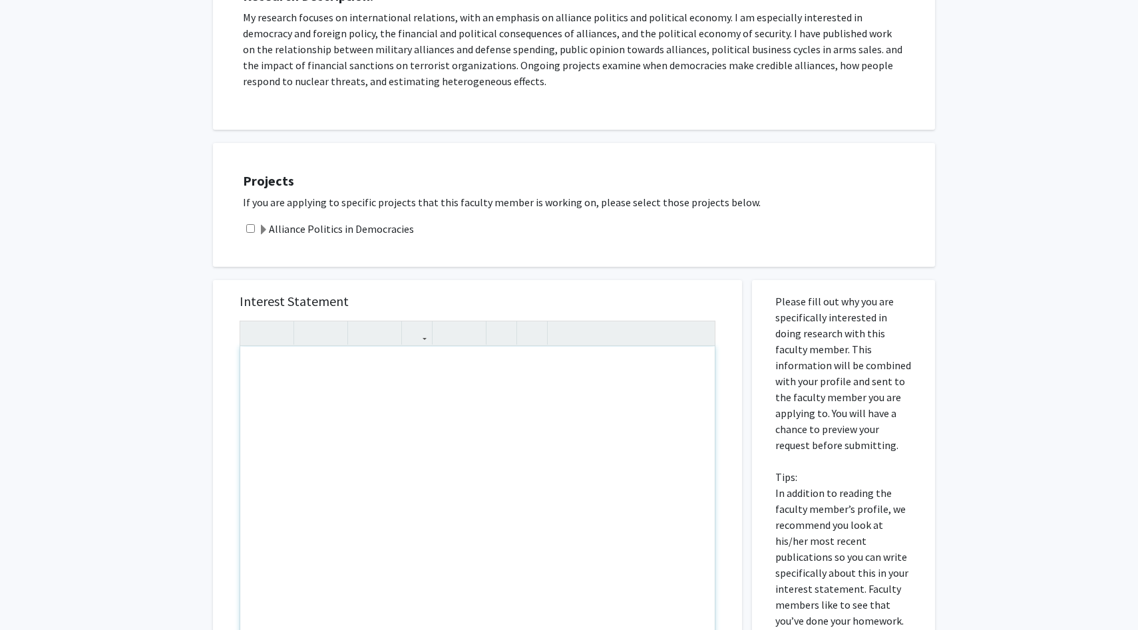
scroll to position [0, 0]
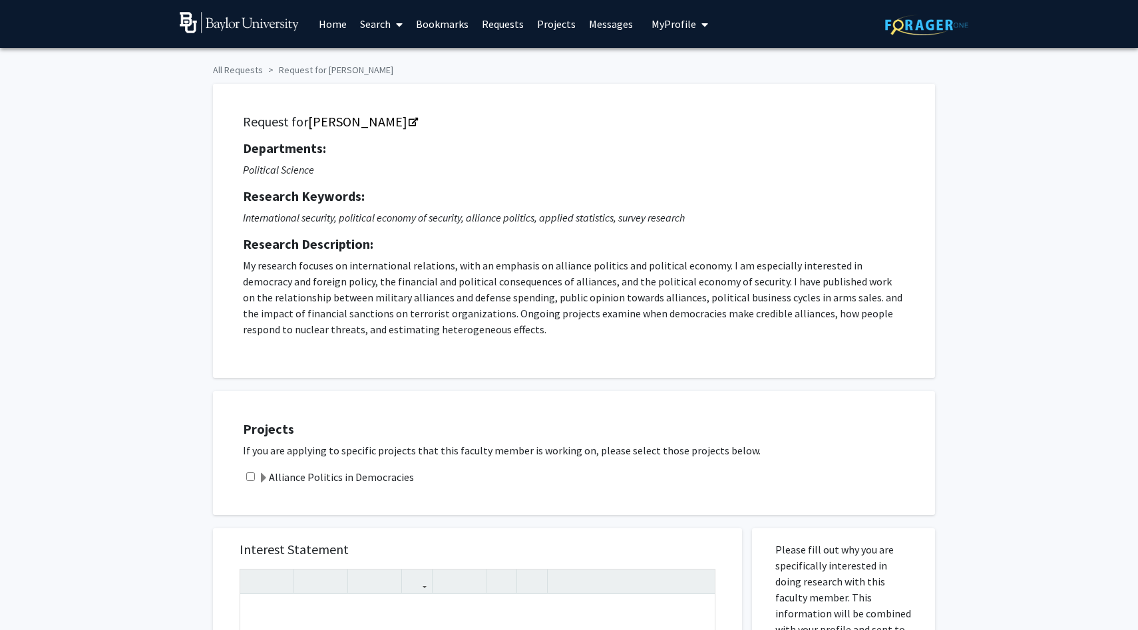
click at [654, 24] on span "My Profile" at bounding box center [673, 23] width 45 height 13
click at [680, 57] on div "Michael Chung View Profile" at bounding box center [718, 69] width 114 height 29
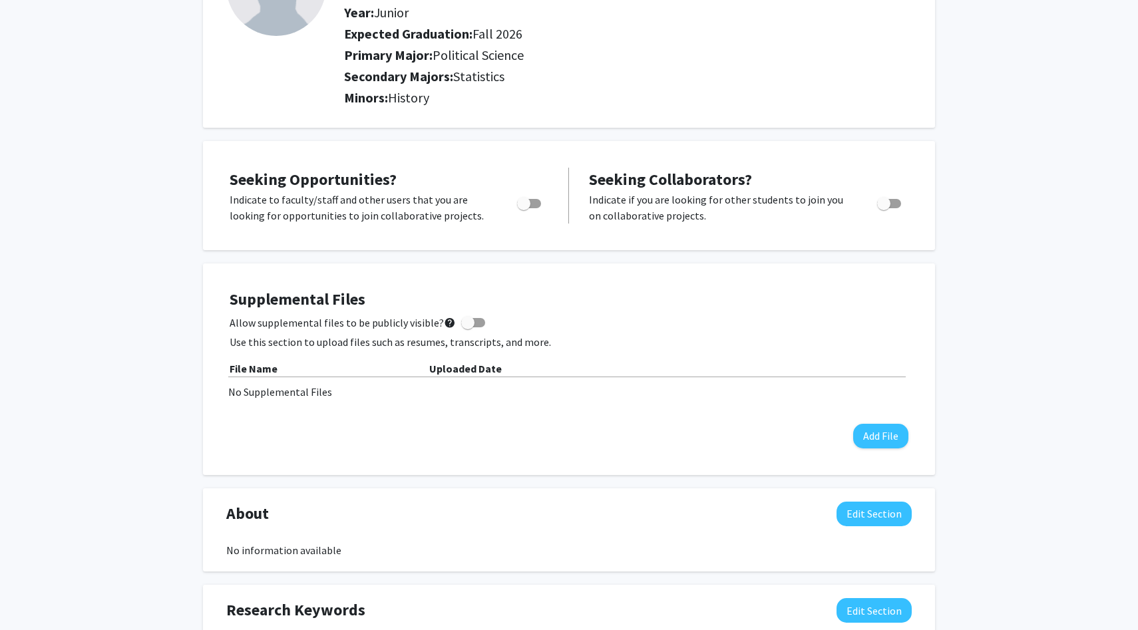
scroll to position [156, 0]
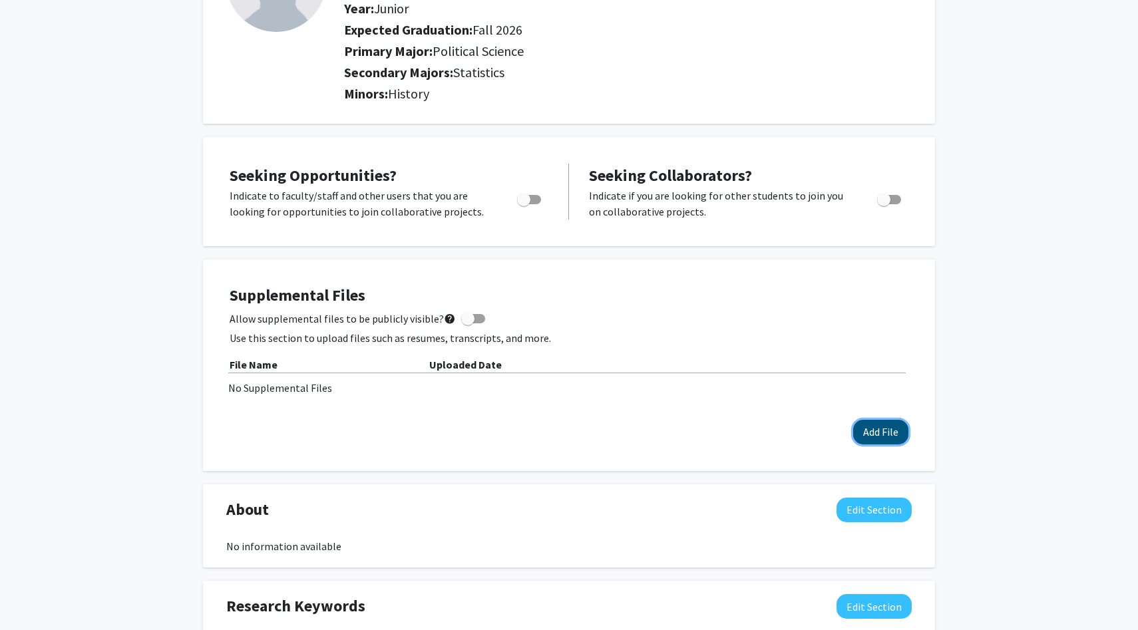
click at [874, 435] on button "Add File" at bounding box center [880, 432] width 55 height 25
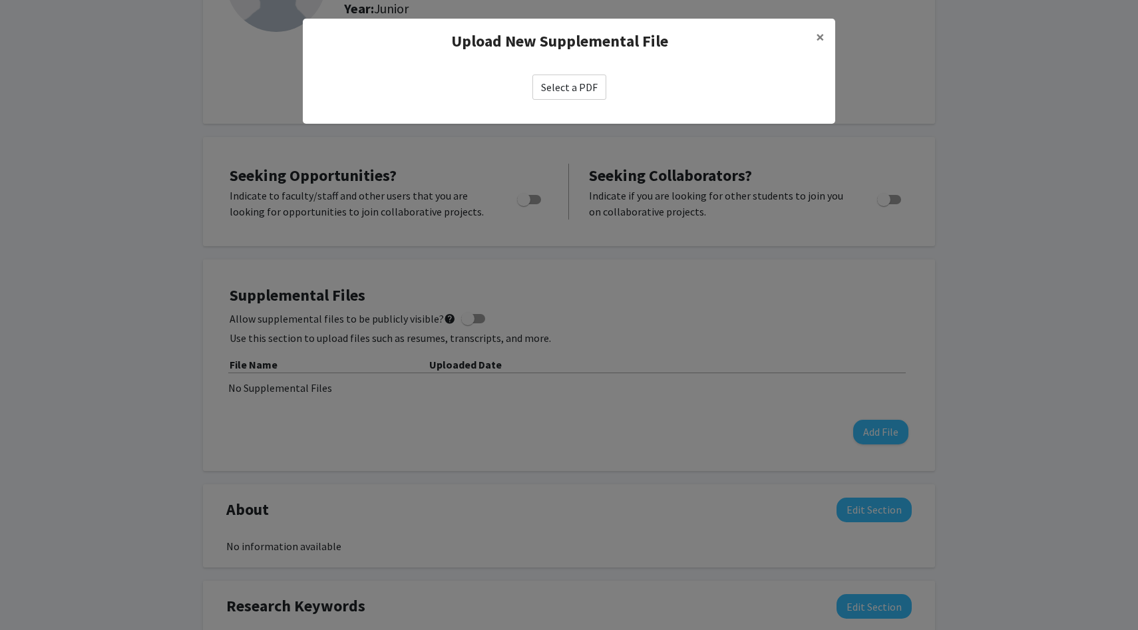
click at [575, 85] on label "Select a PDF" at bounding box center [569, 87] width 74 height 25
click at [0, 0] on input "Select a PDF" at bounding box center [0, 0] width 0 height 0
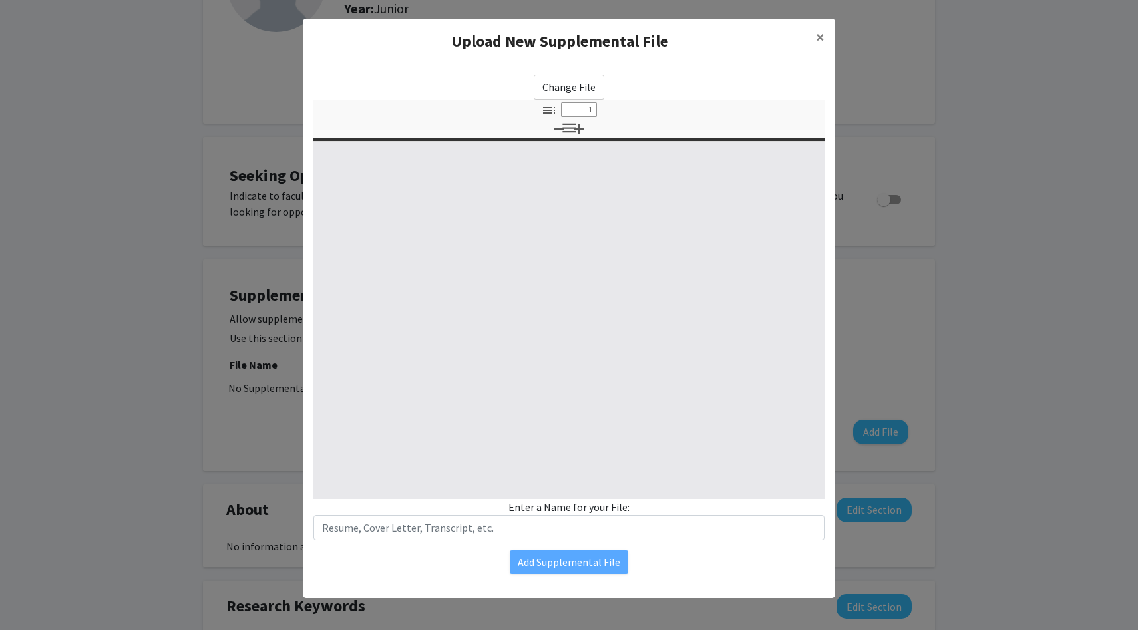
select select "custom"
type input "0"
select select "custom"
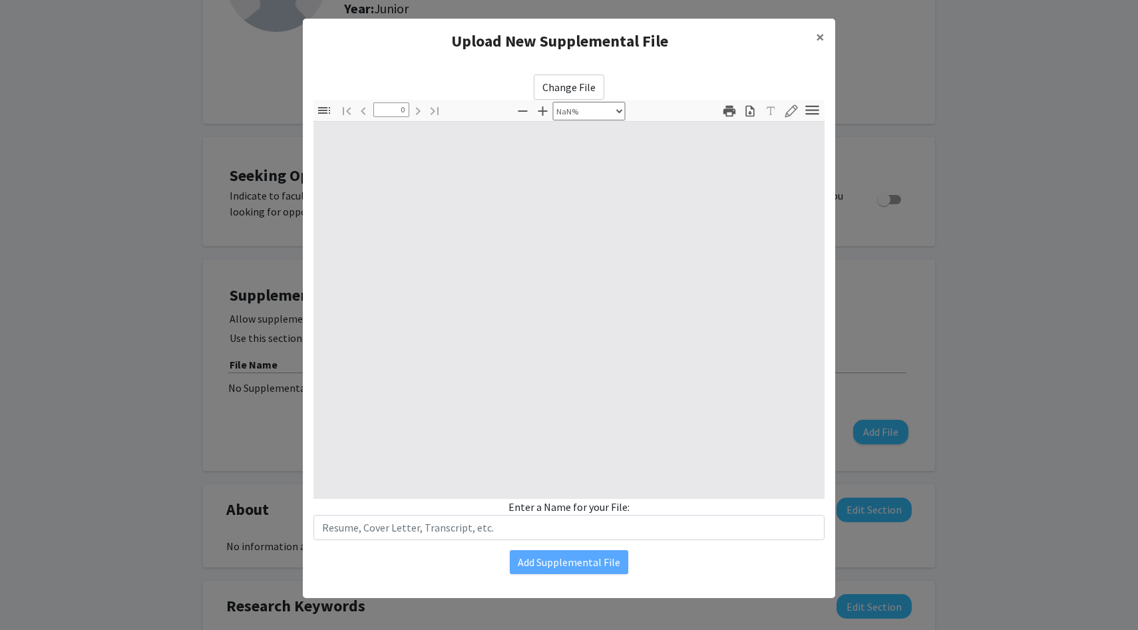
type input "1"
select select "auto"
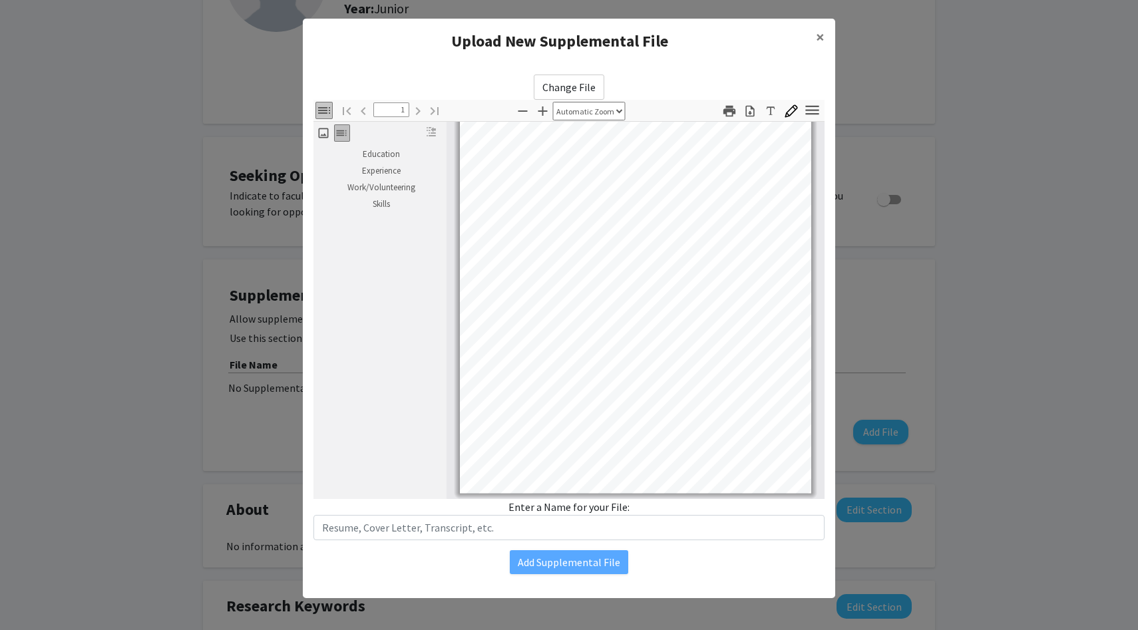
scroll to position [89, 0]
click at [817, 35] on span "×" at bounding box center [820, 37] width 9 height 21
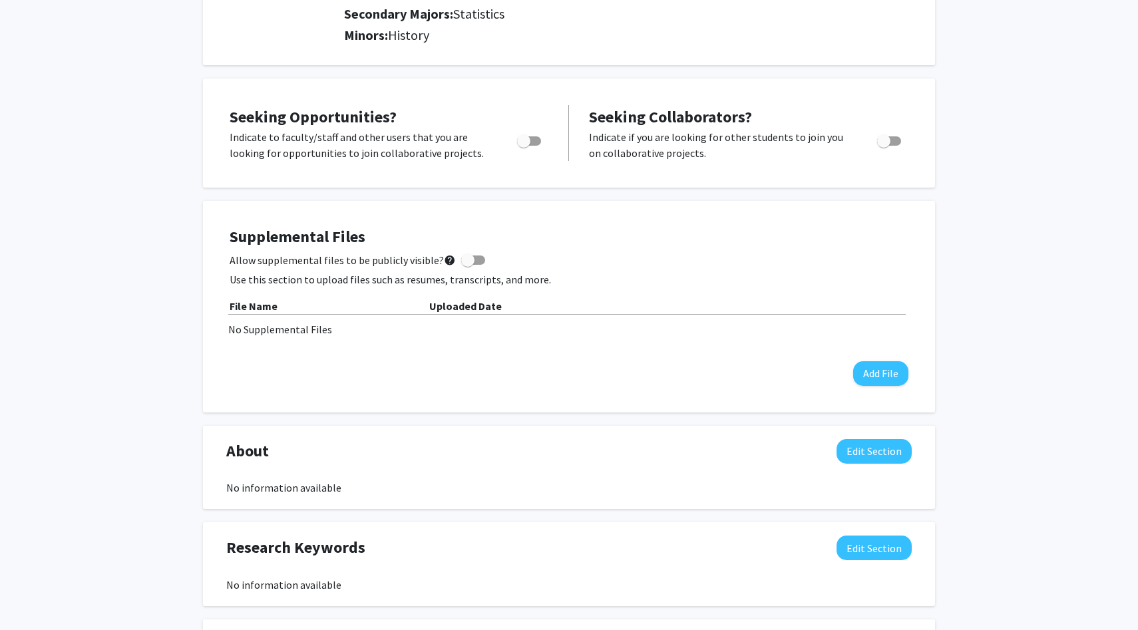
scroll to position [220, 0]
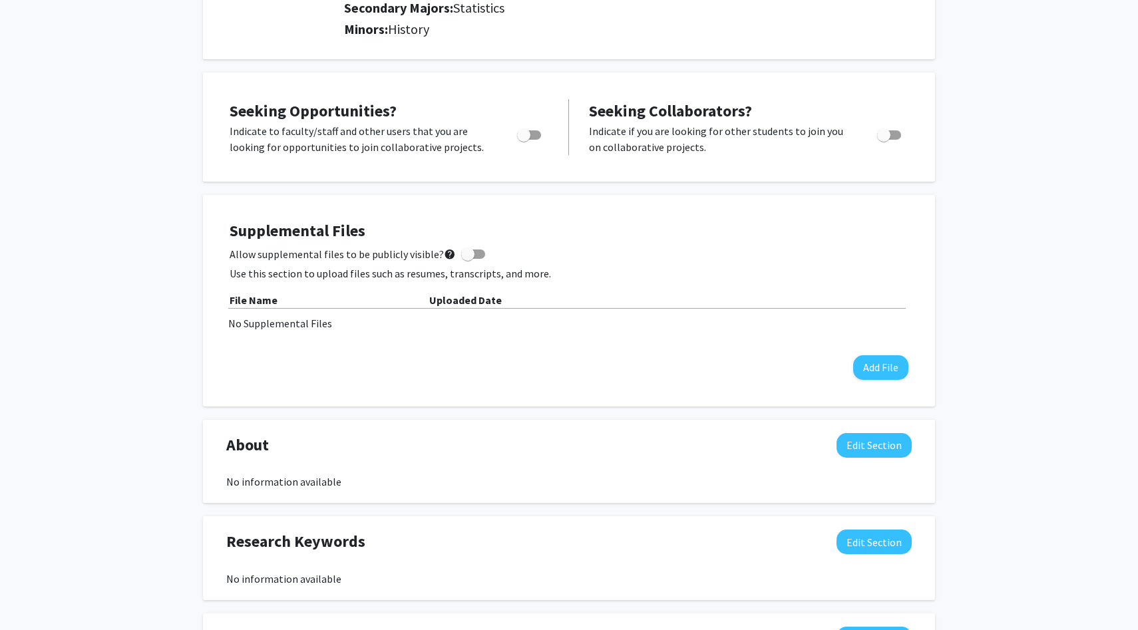
click at [878, 353] on div "Supplemental Files Allow supplemental files to be publicly visible? help Use th…" at bounding box center [569, 301] width 679 height 158
click at [881, 366] on button "Add File" at bounding box center [880, 367] width 55 height 25
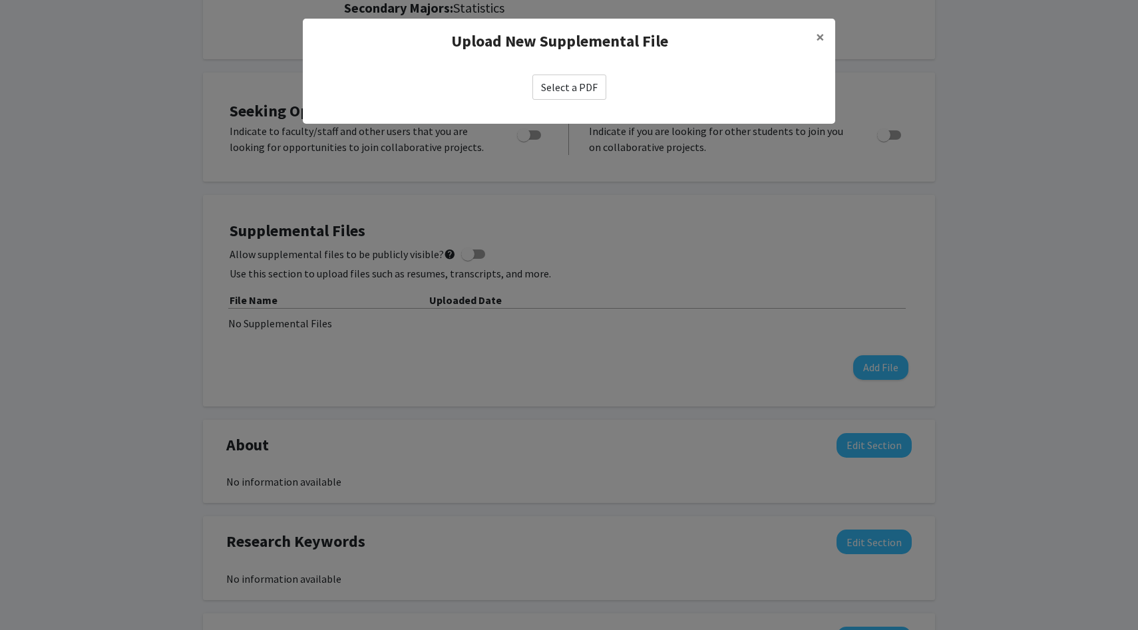
click at [582, 84] on label "Select a PDF" at bounding box center [569, 87] width 74 height 25
click at [0, 0] on input "Select a PDF" at bounding box center [0, 0] width 0 height 0
select select "custom"
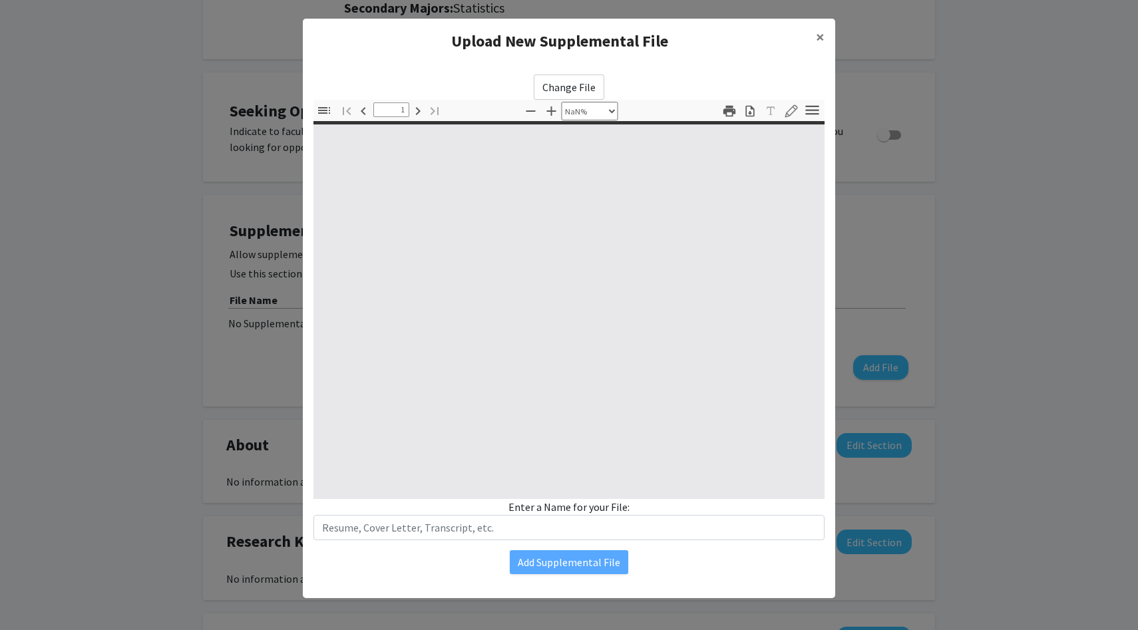
type input "0"
select select "custom"
type input "1"
select select "auto"
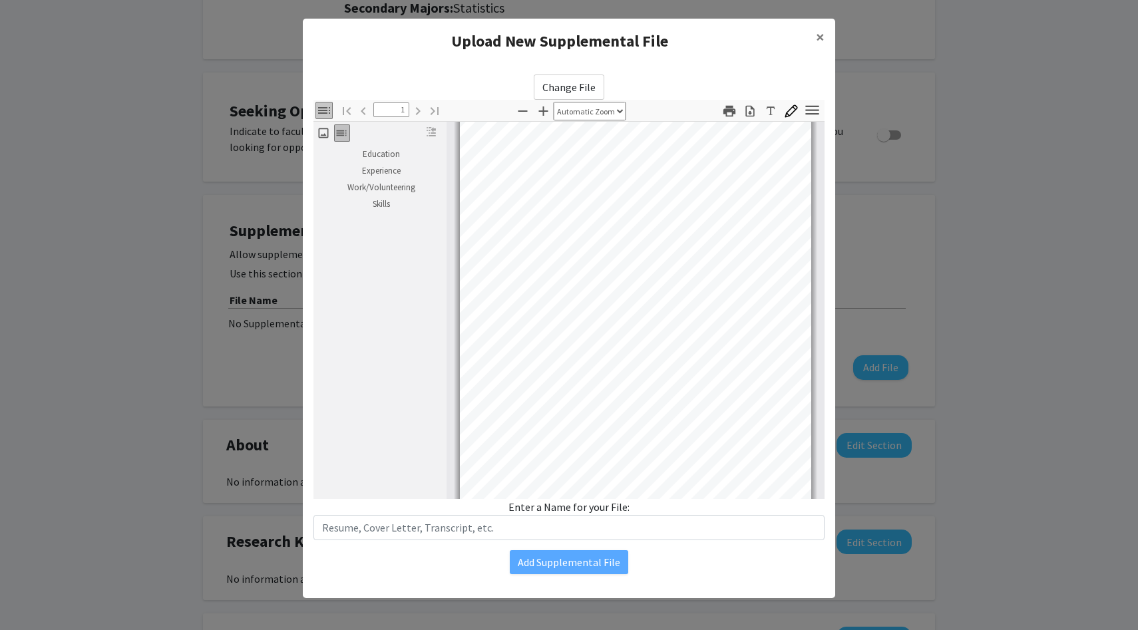
scroll to position [90, 0]
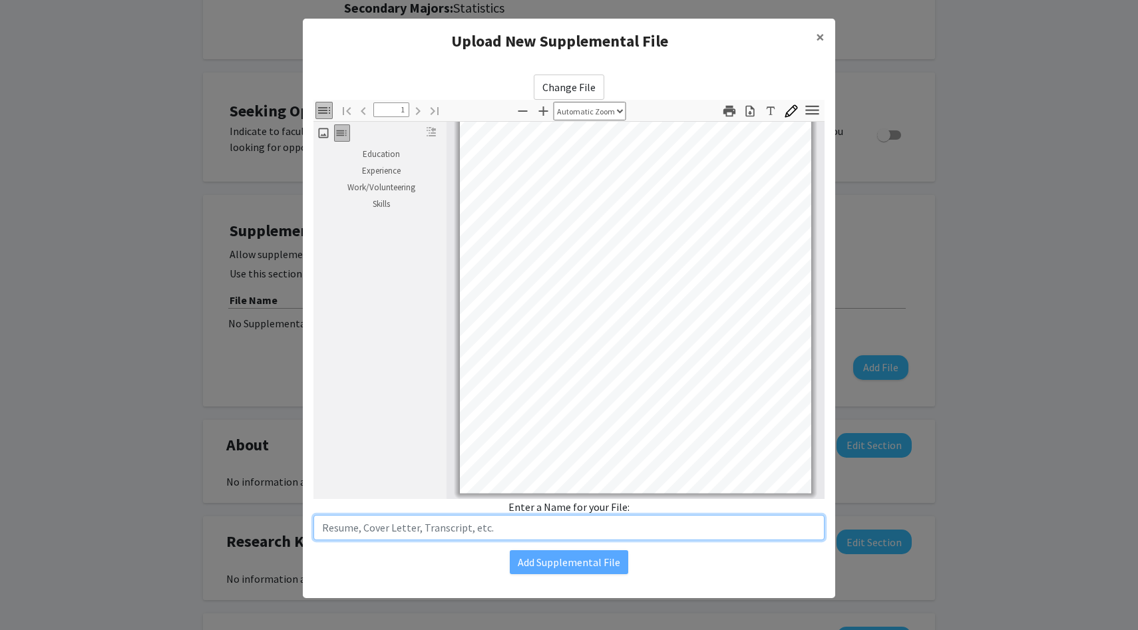
click at [451, 529] on input "text" at bounding box center [568, 527] width 511 height 25
type input "Resume"
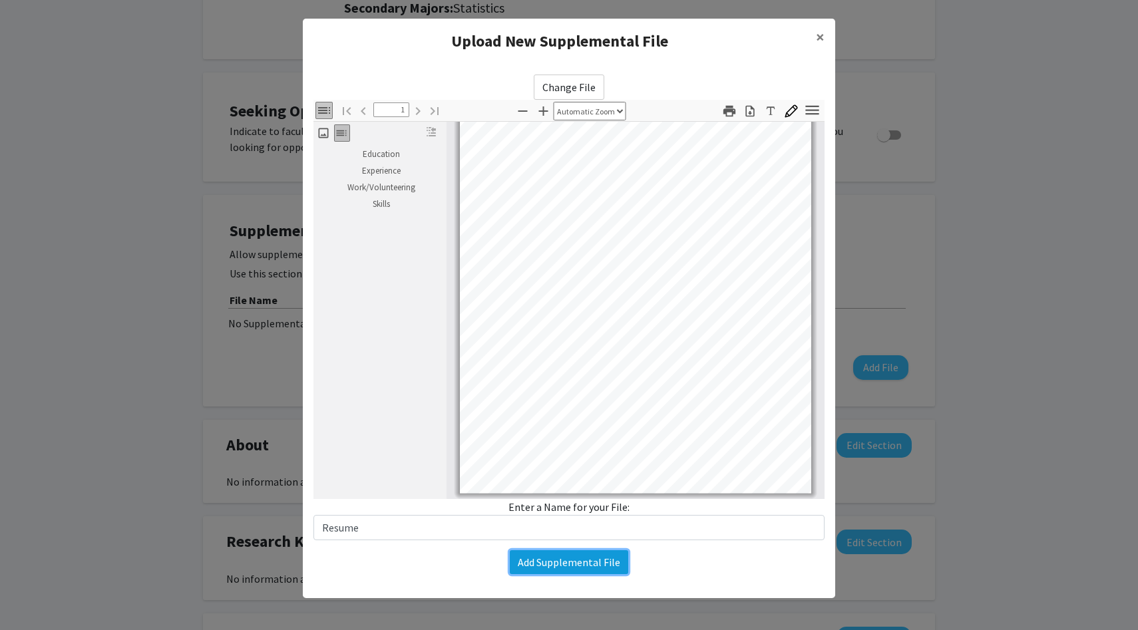
click at [559, 563] on button "Add Supplemental File" at bounding box center [569, 562] width 118 height 24
click at [587, 557] on button "Add Supplemental File" at bounding box center [569, 562] width 118 height 24
click at [565, 45] on h4 "Upload New Supplemental File" at bounding box center [559, 41] width 492 height 24
click at [562, 565] on button "Add Supplemental File" at bounding box center [569, 562] width 118 height 24
click at [557, 555] on button "Add Supplemental File" at bounding box center [569, 562] width 118 height 24
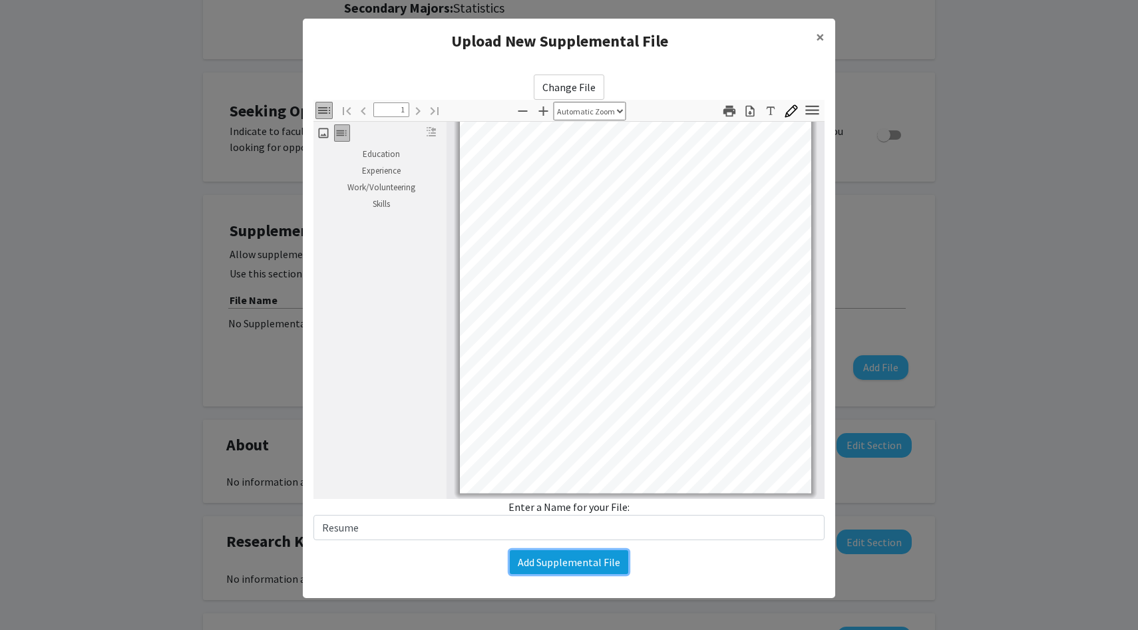
click at [557, 555] on button "Add Supplemental File" at bounding box center [569, 562] width 118 height 24
click at [823, 35] on span "×" at bounding box center [820, 37] width 9 height 21
click at [818, 35] on span "×" at bounding box center [820, 37] width 9 height 21
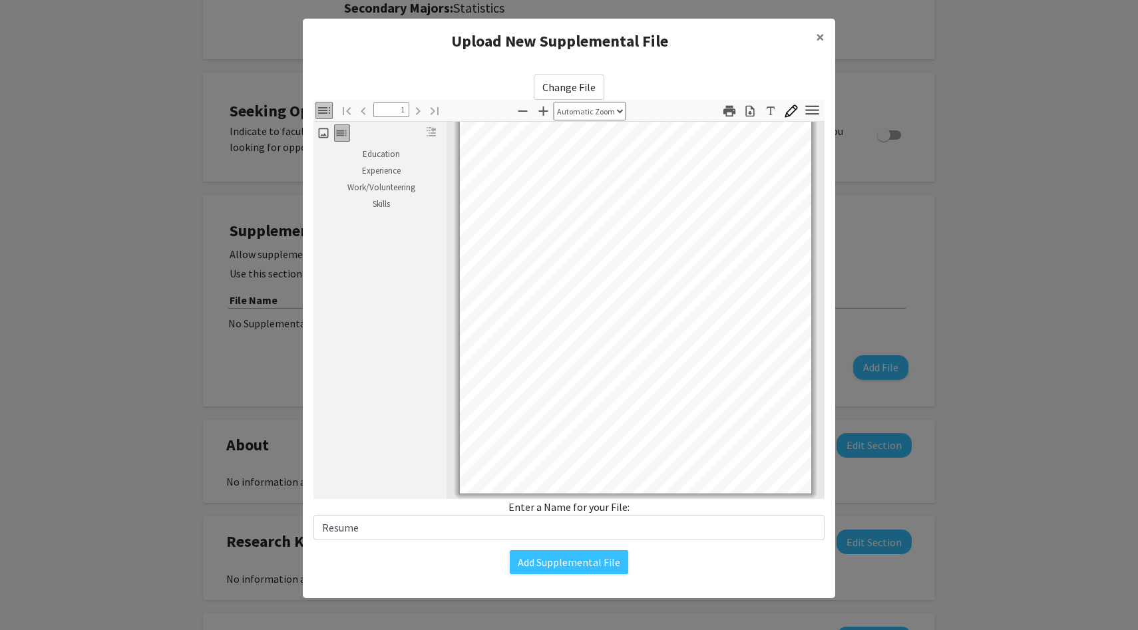
click at [232, 271] on modal-container "Upload New Supplemental File × Change File Thumbnails Document Outline Attachme…" at bounding box center [569, 315] width 1138 height 630
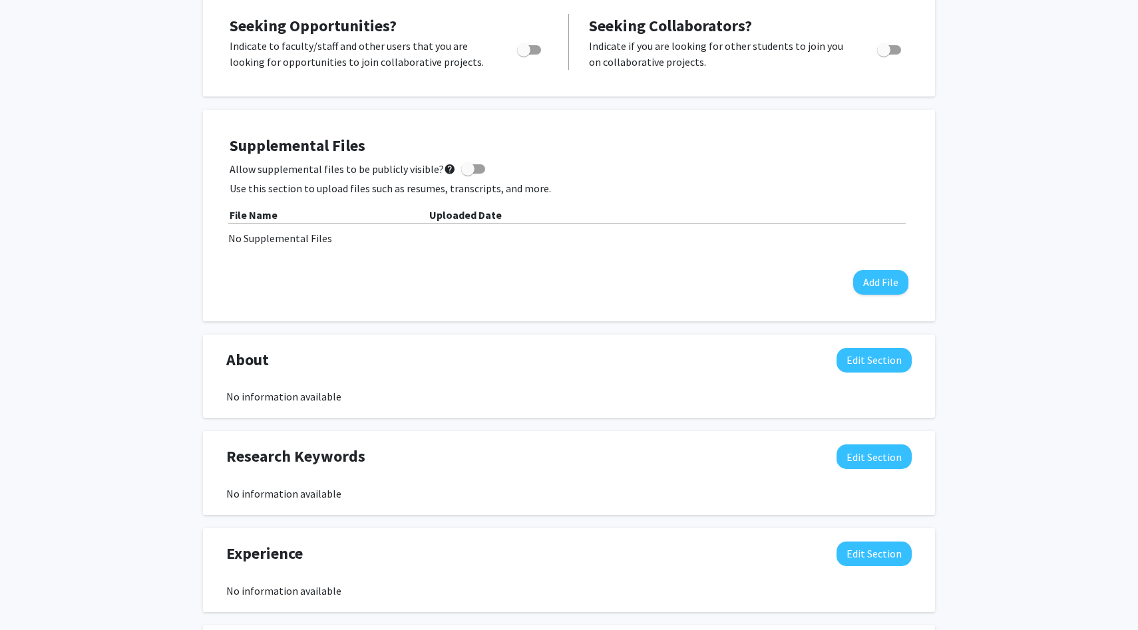
scroll to position [333, 0]
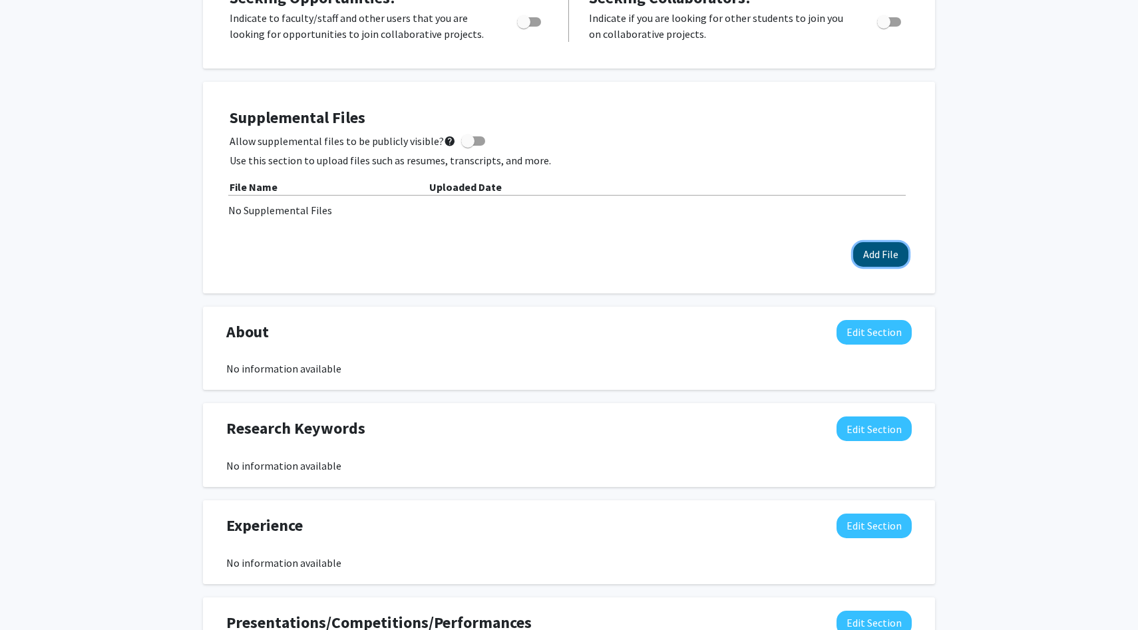
click at [871, 245] on button "Add File" at bounding box center [880, 254] width 55 height 25
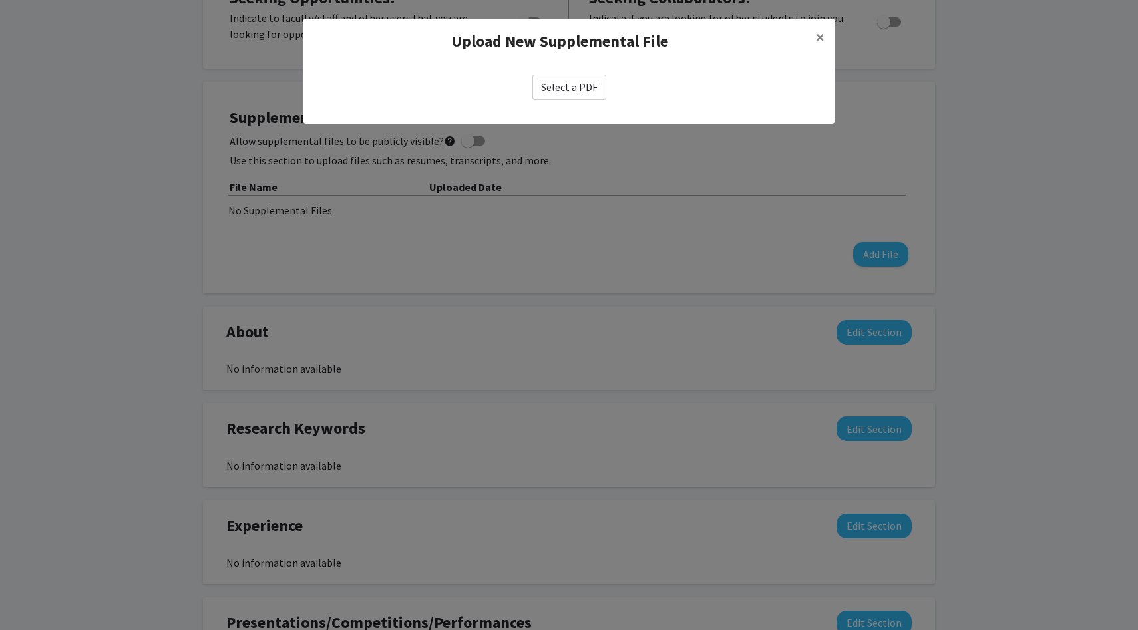
click at [582, 90] on label "Select a PDF" at bounding box center [569, 87] width 74 height 25
click at [0, 0] on input "Select a PDF" at bounding box center [0, 0] width 0 height 0
select select "custom"
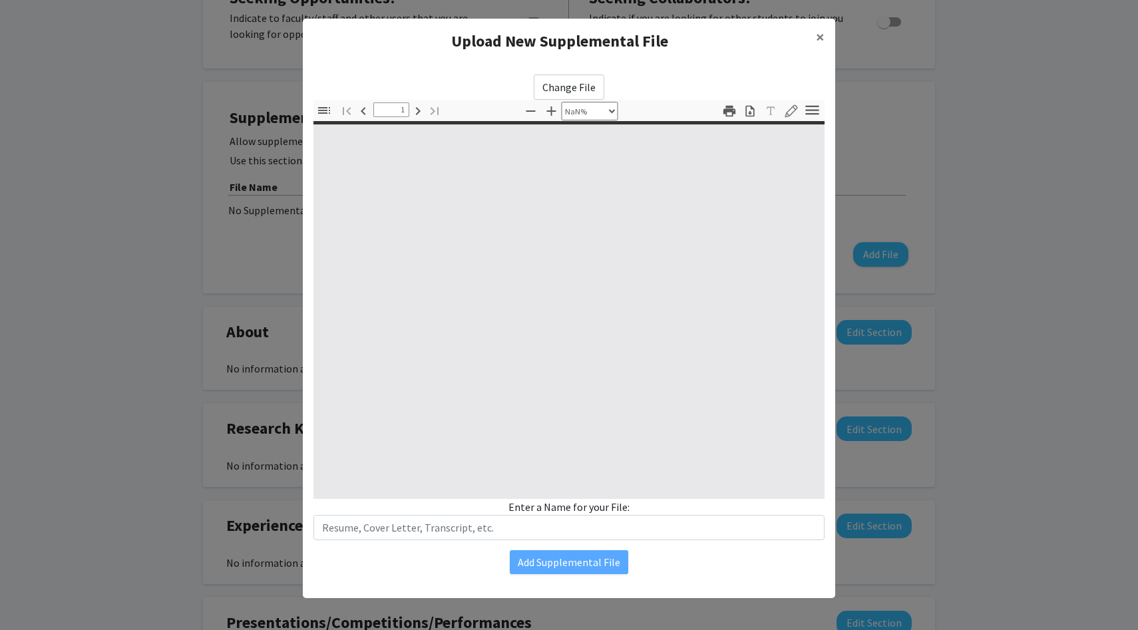
type input "0"
select select "custom"
type input "1"
select select "auto"
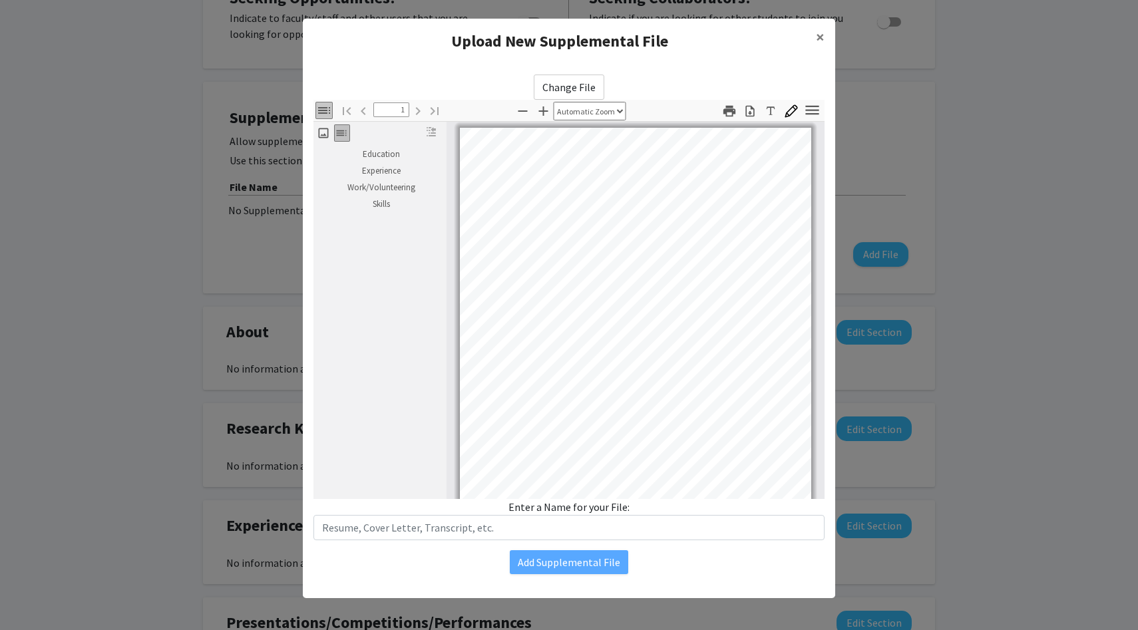
scroll to position [2, 0]
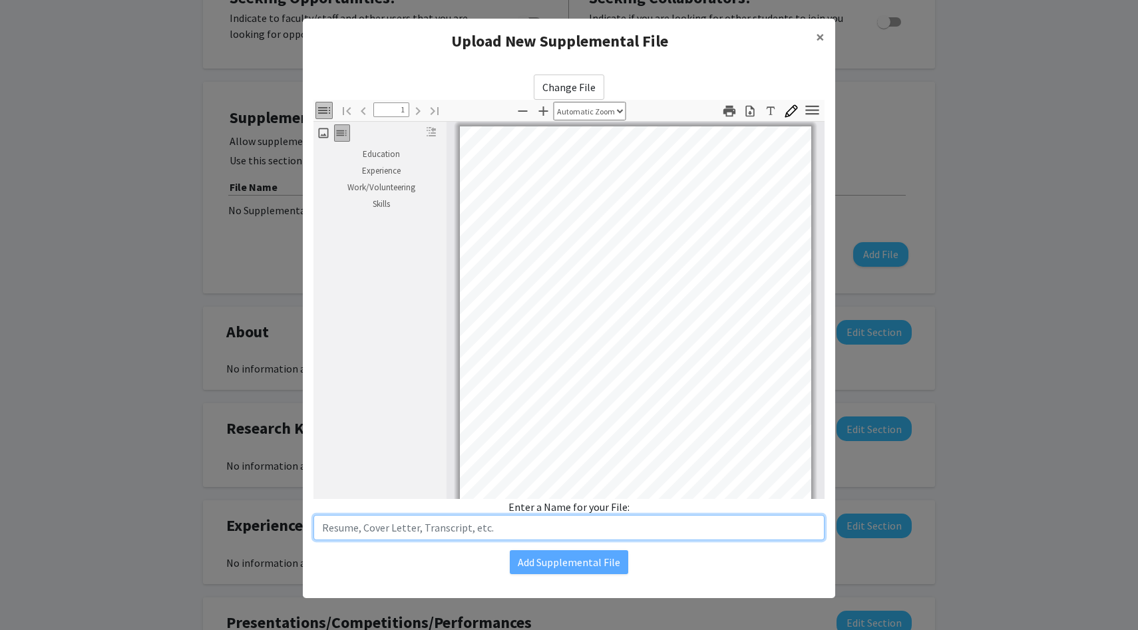
click at [576, 529] on input "text" at bounding box center [568, 527] width 511 height 25
type input "Resume"
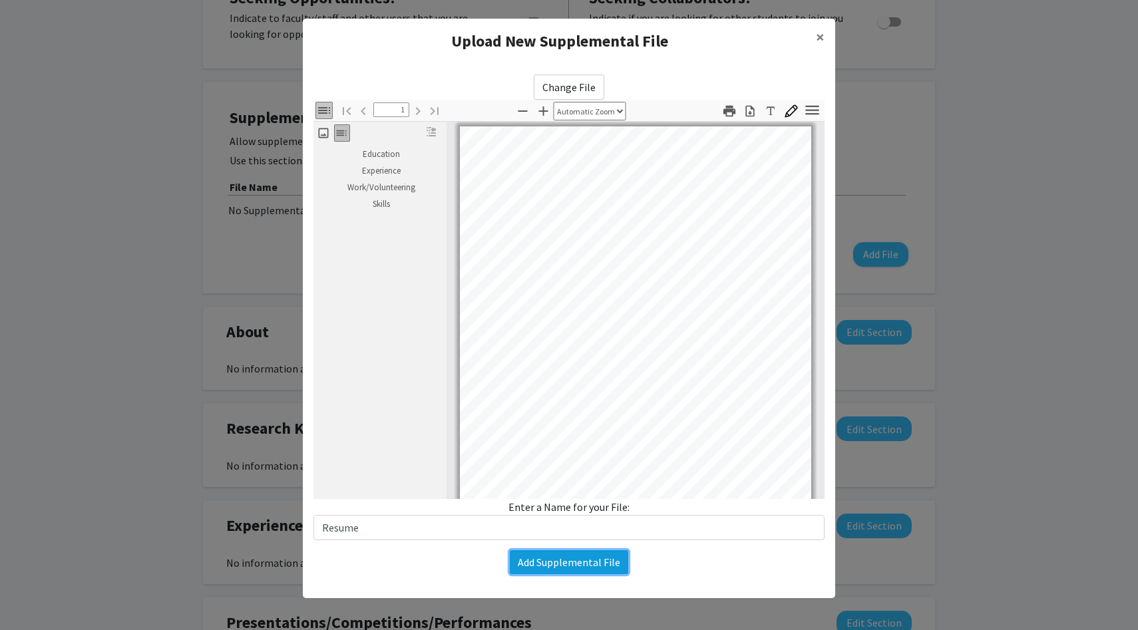
click at [555, 564] on button "Add Supplemental File" at bounding box center [569, 562] width 118 height 24
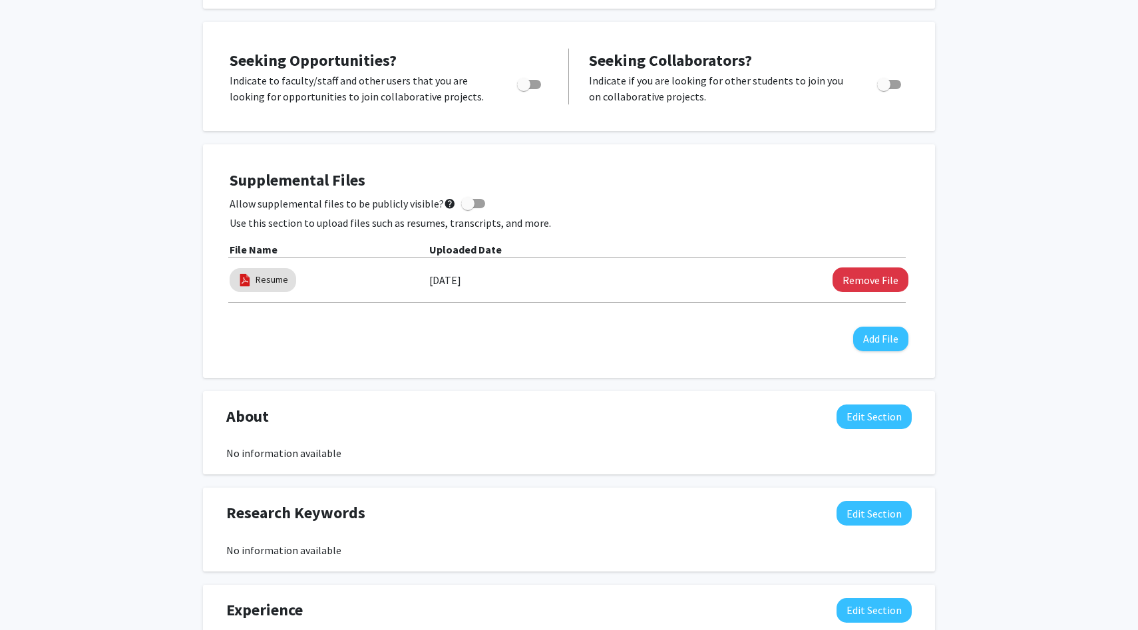
scroll to position [269, 0]
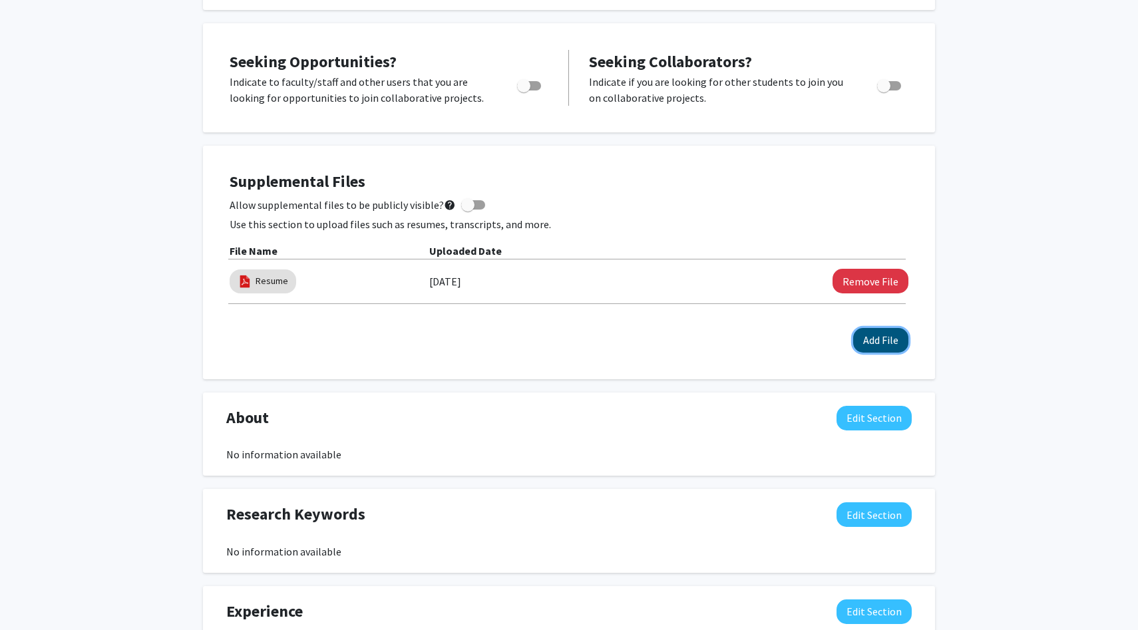
click at [890, 343] on button "Add File" at bounding box center [880, 340] width 55 height 25
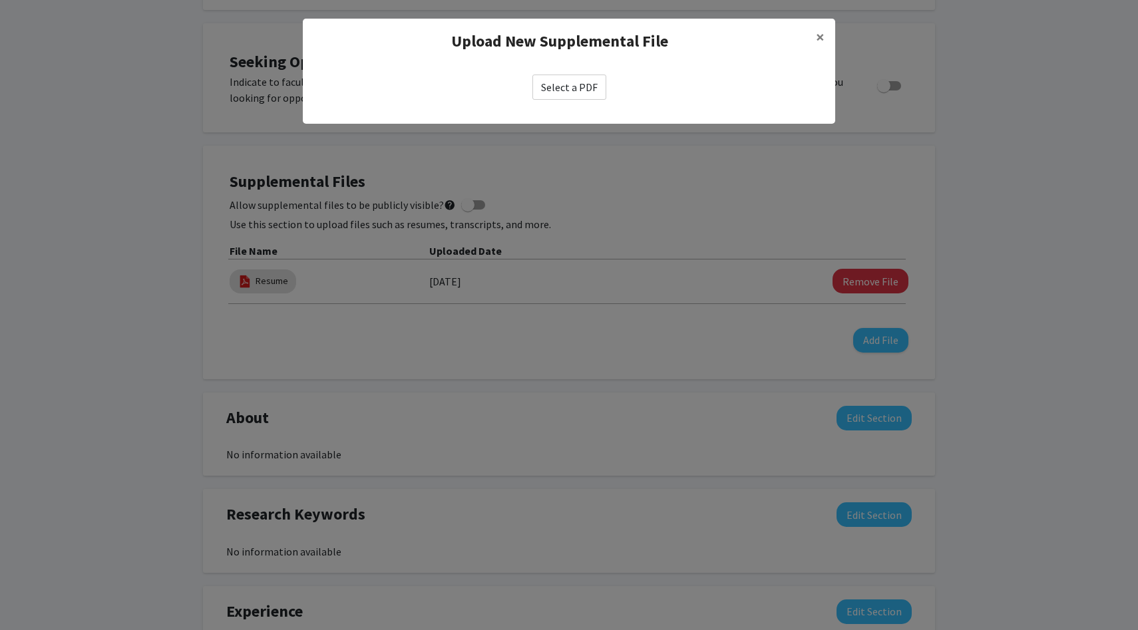
click at [575, 87] on label "Select a PDF" at bounding box center [569, 87] width 74 height 25
click at [0, 0] on input "Select a PDF" at bounding box center [0, 0] width 0 height 0
select select "custom"
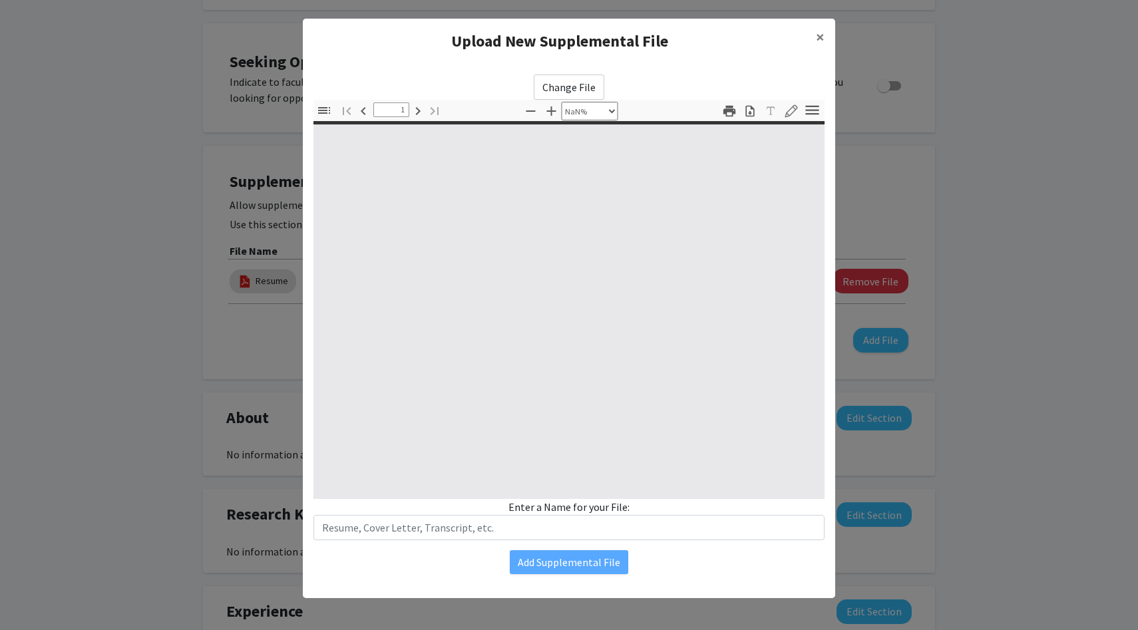
type input "0"
select select "auto"
type input "1"
select select "auto"
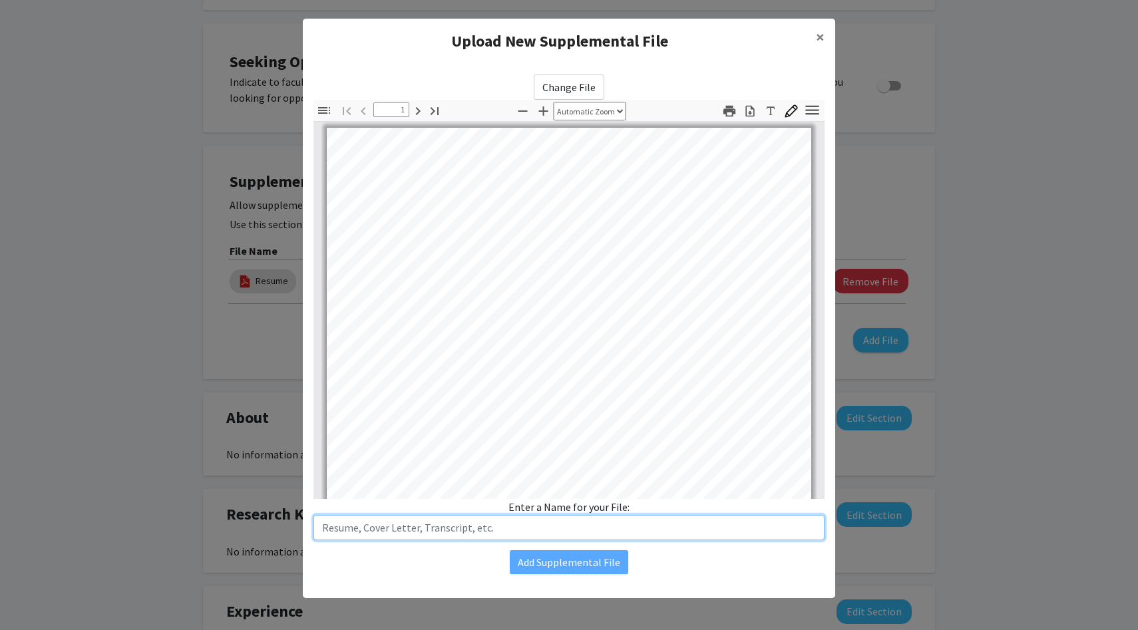
click at [467, 527] on input "text" at bounding box center [568, 527] width 511 height 25
type input "Unofficial Transcript"
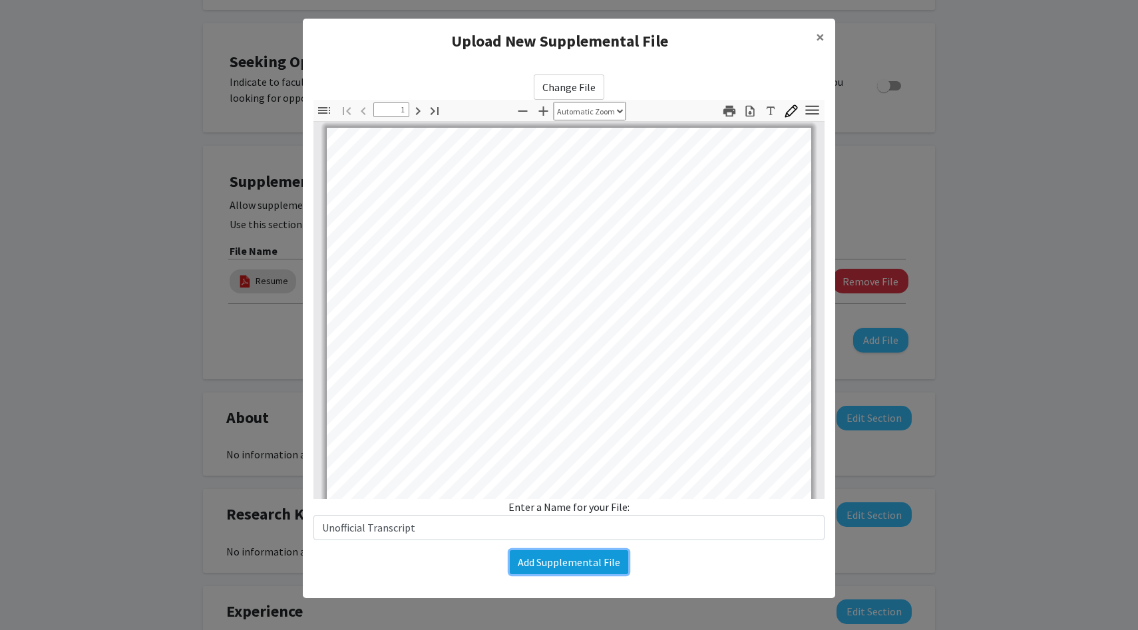
click at [579, 563] on button "Add Supplemental File" at bounding box center [569, 562] width 118 height 24
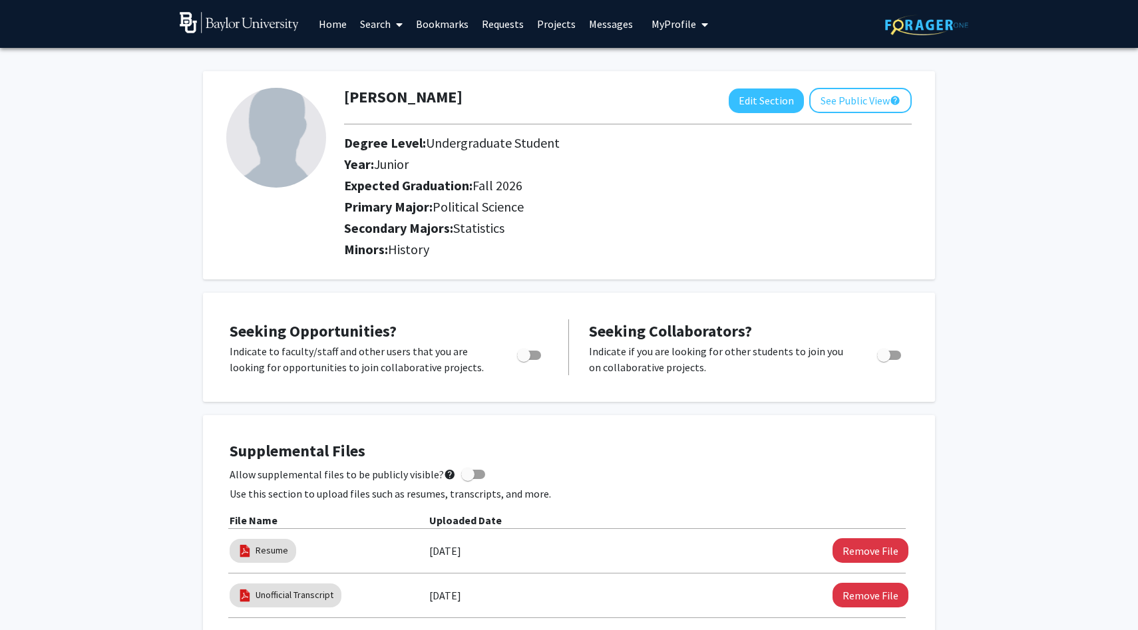
scroll to position [1, 0]
